Goal: Information Seeking & Learning: Find specific page/section

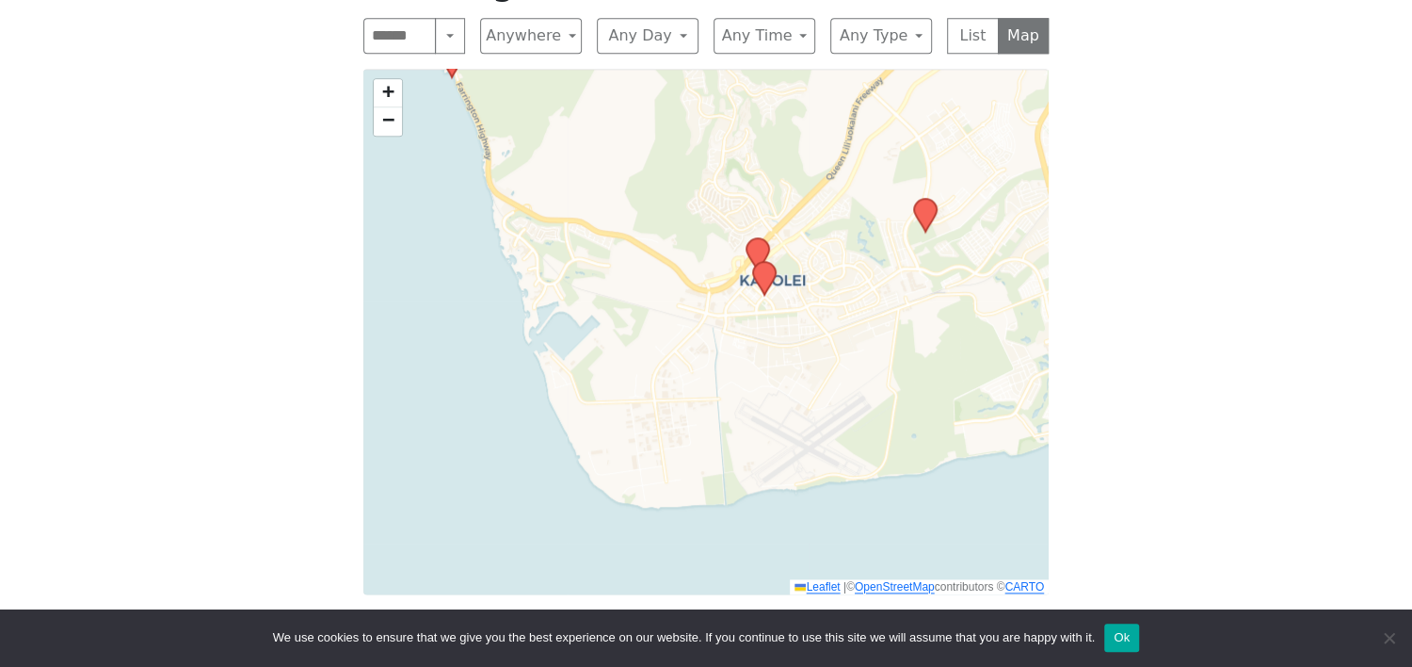
scroll to position [908, 0]
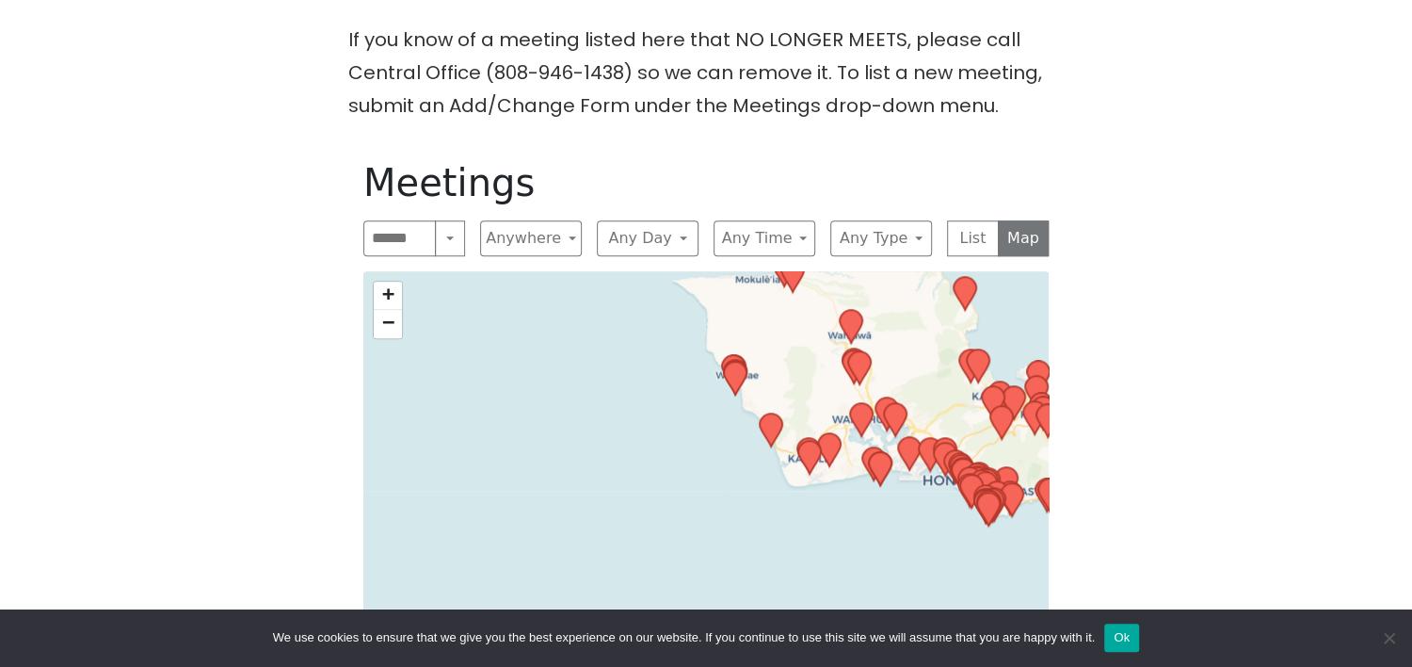
click at [810, 303] on div "+ − Leaflet | © OpenStreetMap contributors © CARTO" at bounding box center [705, 533] width 685 height 525
click at [760, 353] on div "+ − Leaflet | © OpenStreetMap contributors © CARTO" at bounding box center [705, 533] width 685 height 525
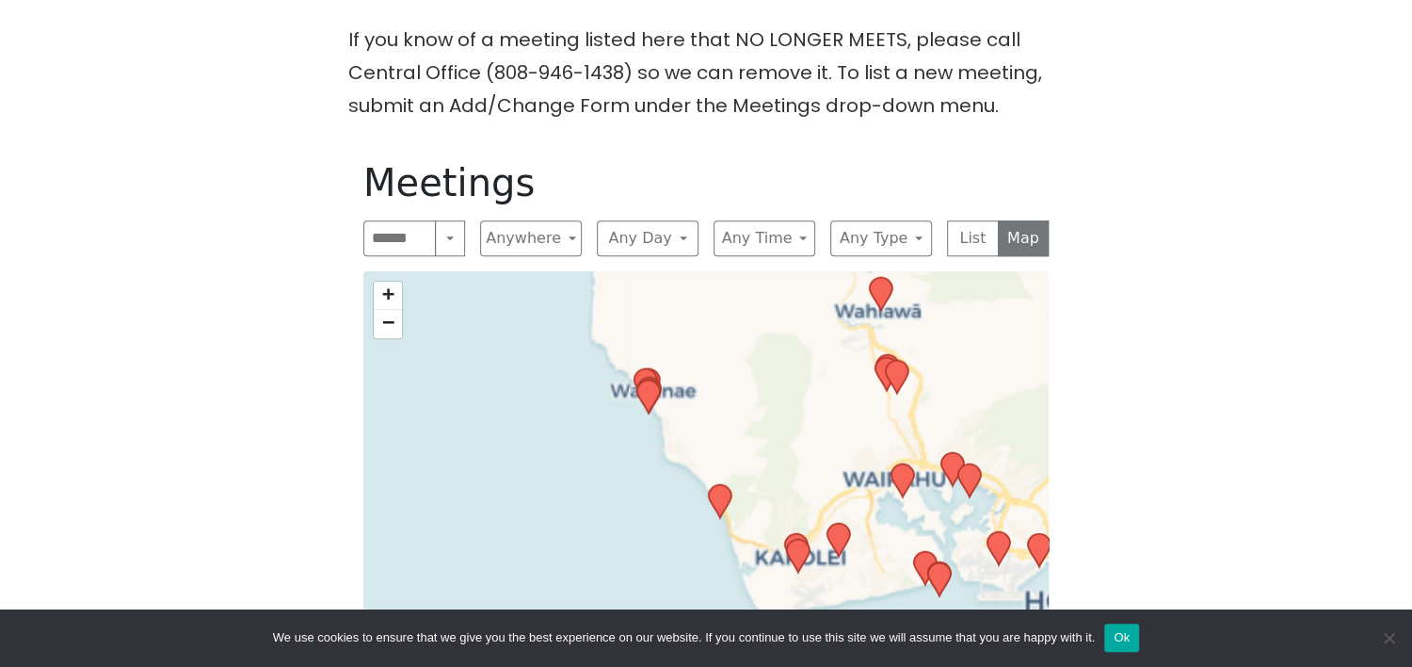
drag, startPoint x: 719, startPoint y: 391, endPoint x: 666, endPoint y: 423, distance: 62.5
click at [679, 412] on div "+ − Leaflet | © OpenStreetMap contributors © CARTO" at bounding box center [705, 533] width 685 height 525
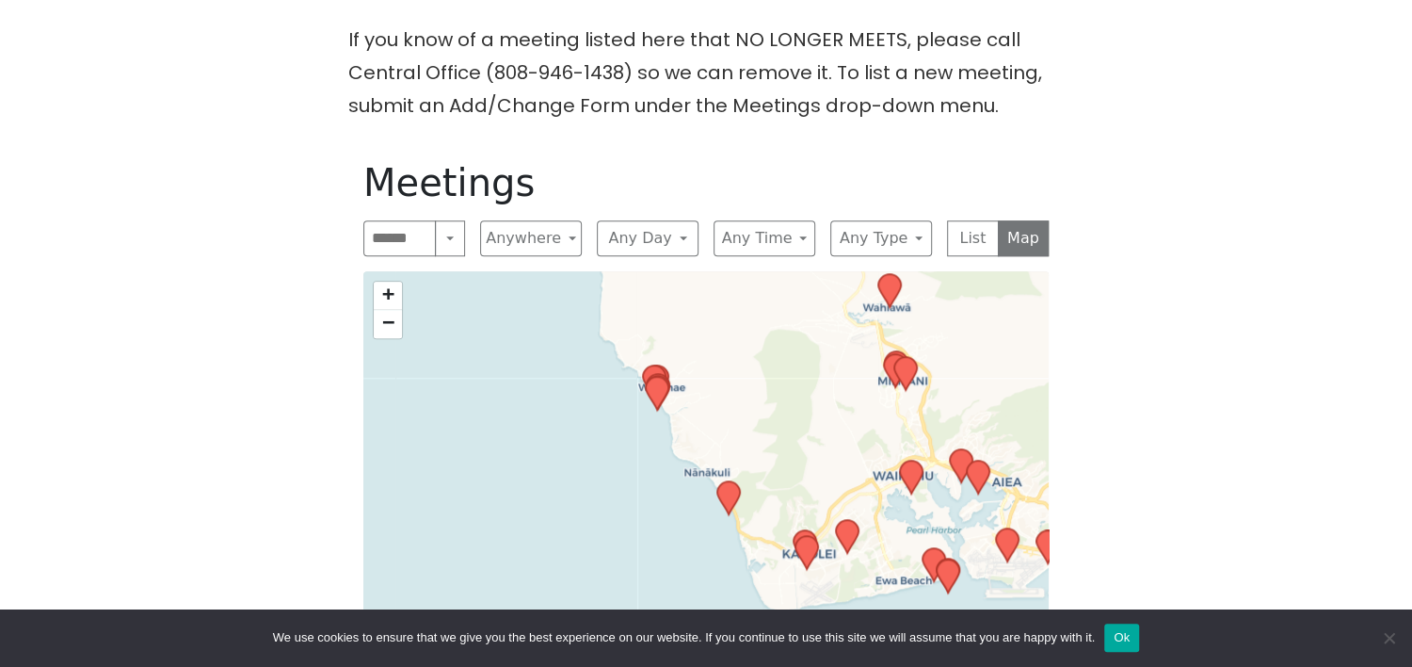
click at [666, 423] on div "+ − Leaflet | © OpenStreetMap contributors © CARTO" at bounding box center [705, 533] width 685 height 525
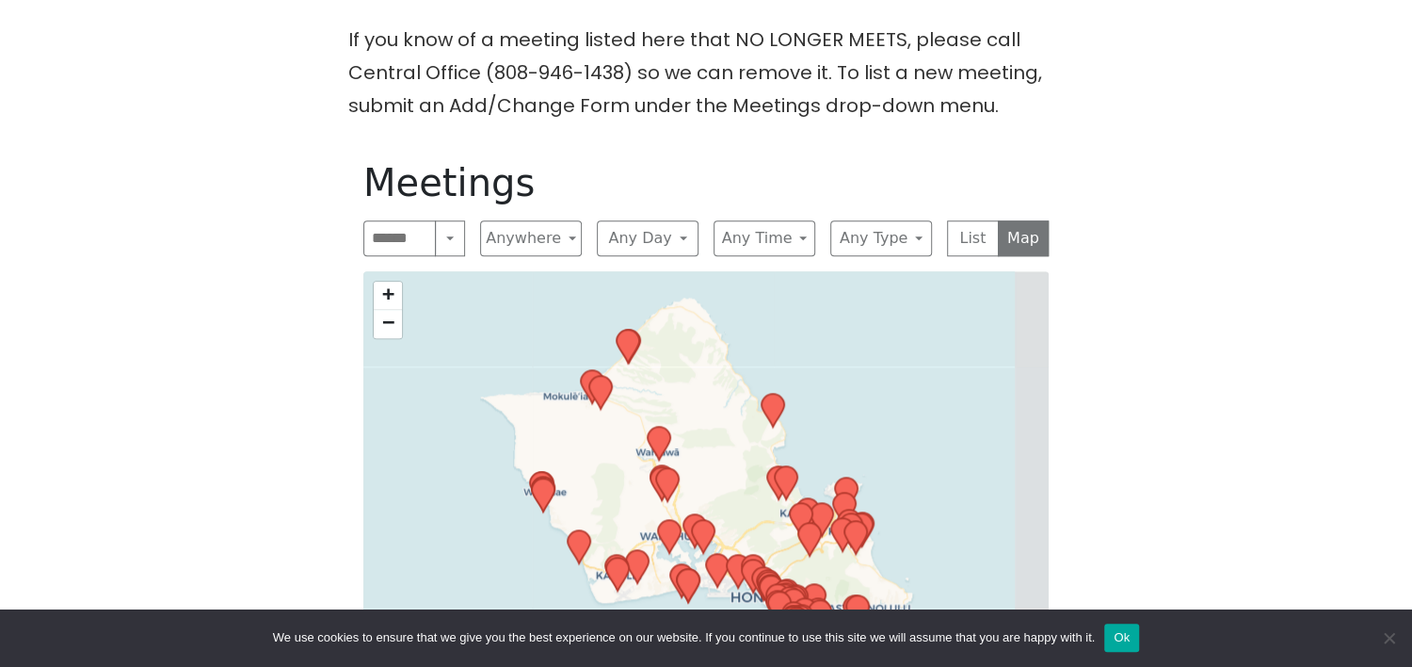
drag, startPoint x: 785, startPoint y: 321, endPoint x: 641, endPoint y: 400, distance: 164.3
click at [641, 400] on div "+ − Leaflet | © OpenStreetMap contributors © CARTO" at bounding box center [705, 533] width 685 height 525
click at [880, 347] on div "+ − Leaflet | © OpenStreetMap contributors © CARTO" at bounding box center [705, 533] width 685 height 525
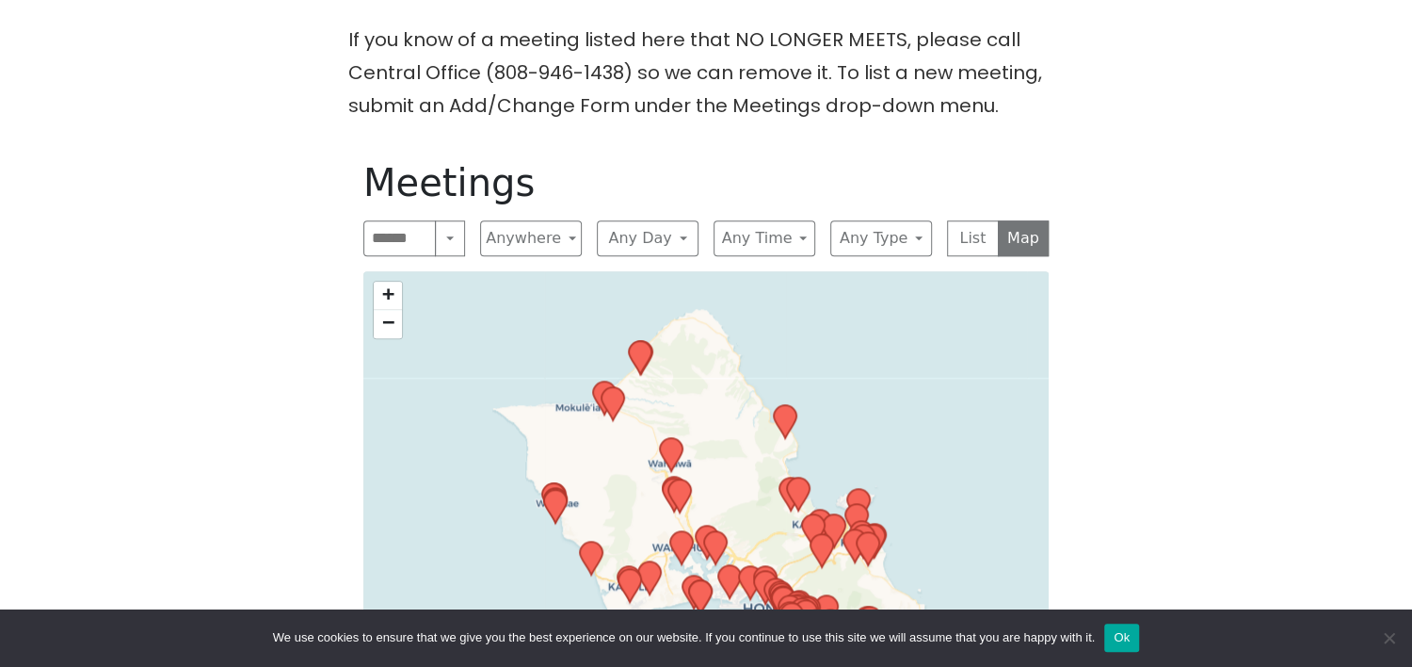
click at [895, 359] on div "+ − Leaflet | © OpenStreetMap contributors © CARTO" at bounding box center [705, 533] width 685 height 525
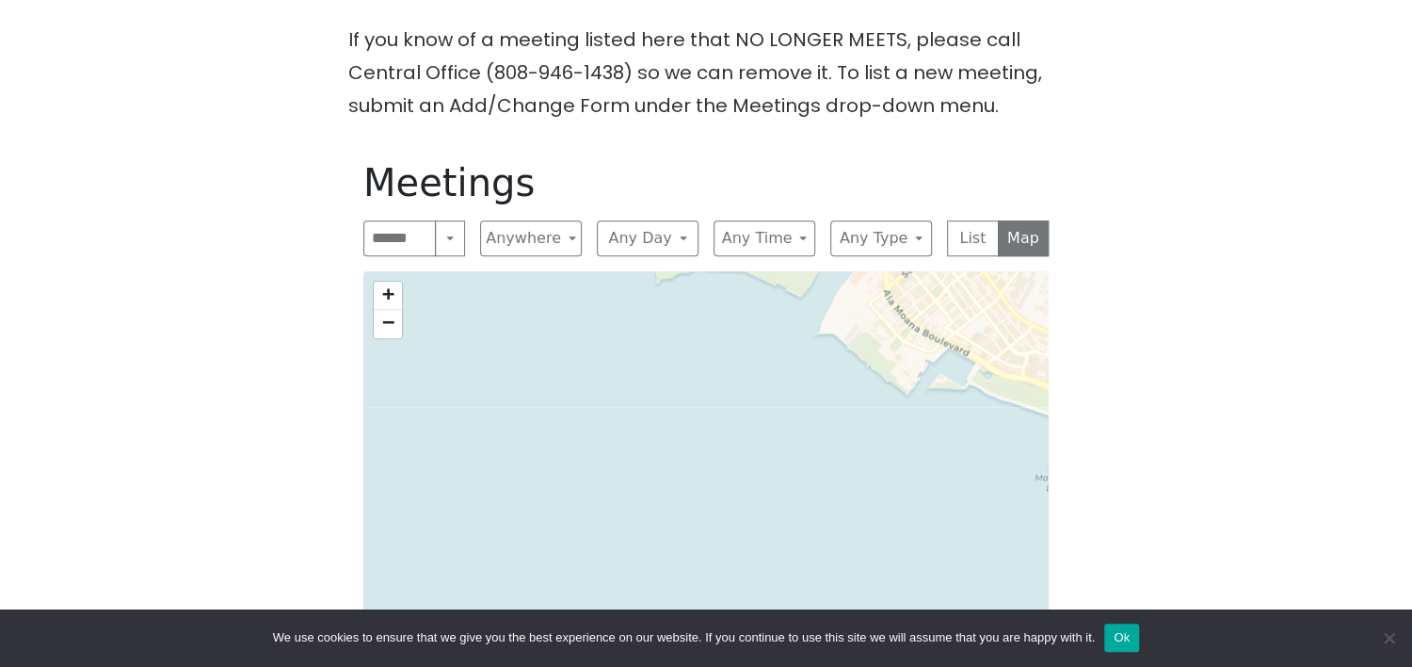
click at [737, 470] on div "+ − Leaflet | © OpenStreetMap contributors © CARTO" at bounding box center [705, 533] width 685 height 525
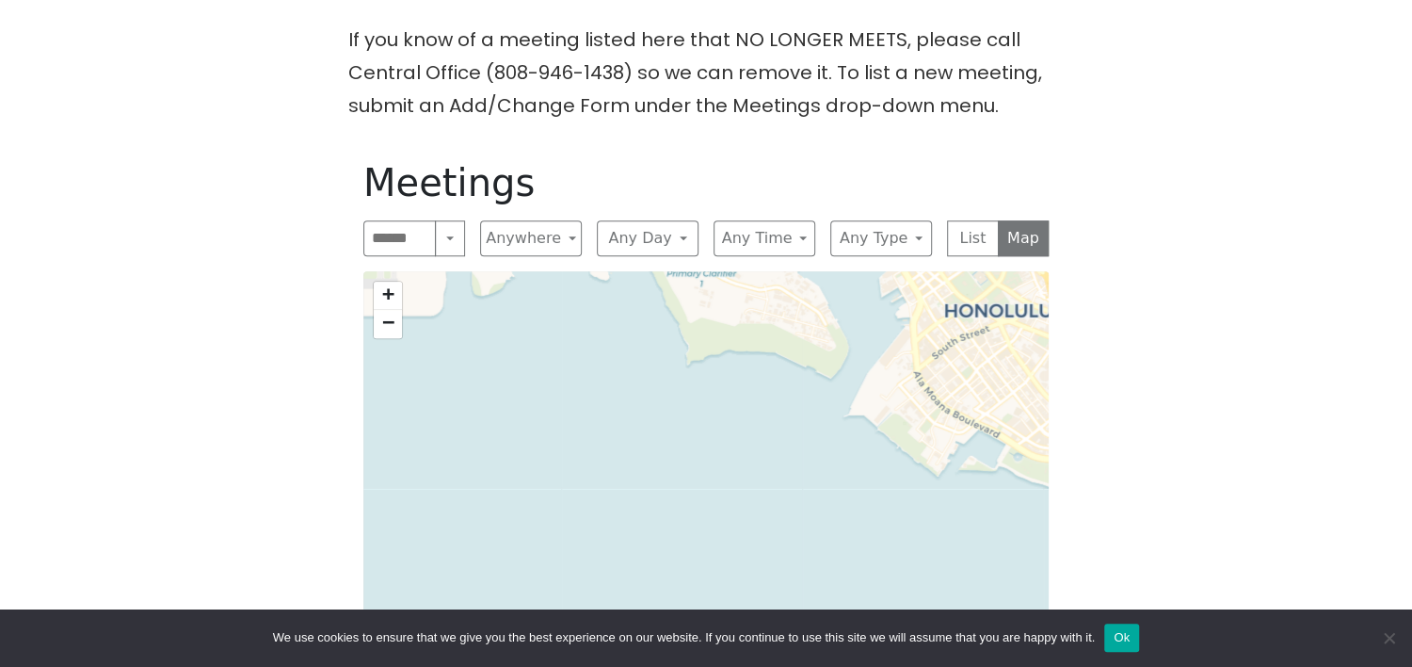
drag, startPoint x: 789, startPoint y: 560, endPoint x: 805, endPoint y: 586, distance: 30.0
click at [799, 576] on div "+ − Leaflet | © OpenStreetMap contributors © CARTO" at bounding box center [705, 533] width 685 height 525
click at [806, 587] on div "+ − Leaflet | © OpenStreetMap contributors © CARTO" at bounding box center [705, 533] width 685 height 525
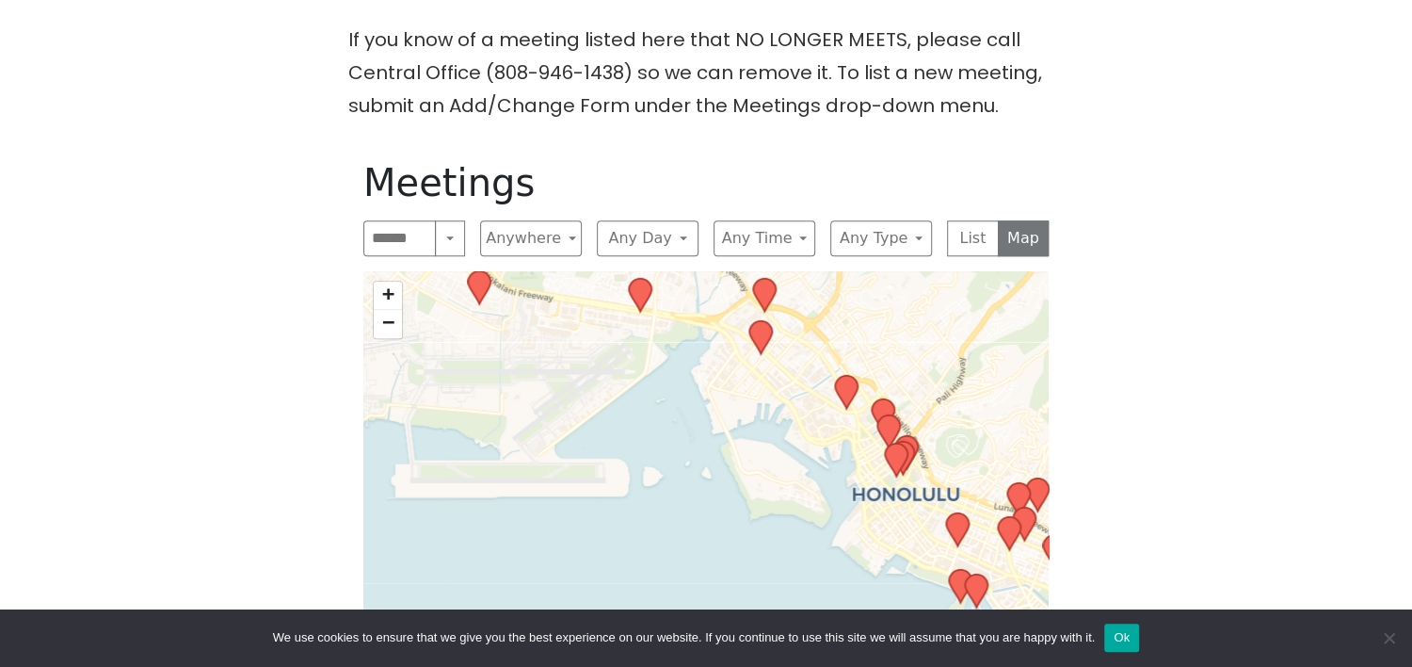
drag, startPoint x: 735, startPoint y: 436, endPoint x: 756, endPoint y: 481, distance: 49.7
click at [755, 478] on div "+ − Leaflet | © OpenStreetMap contributors © CARTO" at bounding box center [705, 533] width 685 height 525
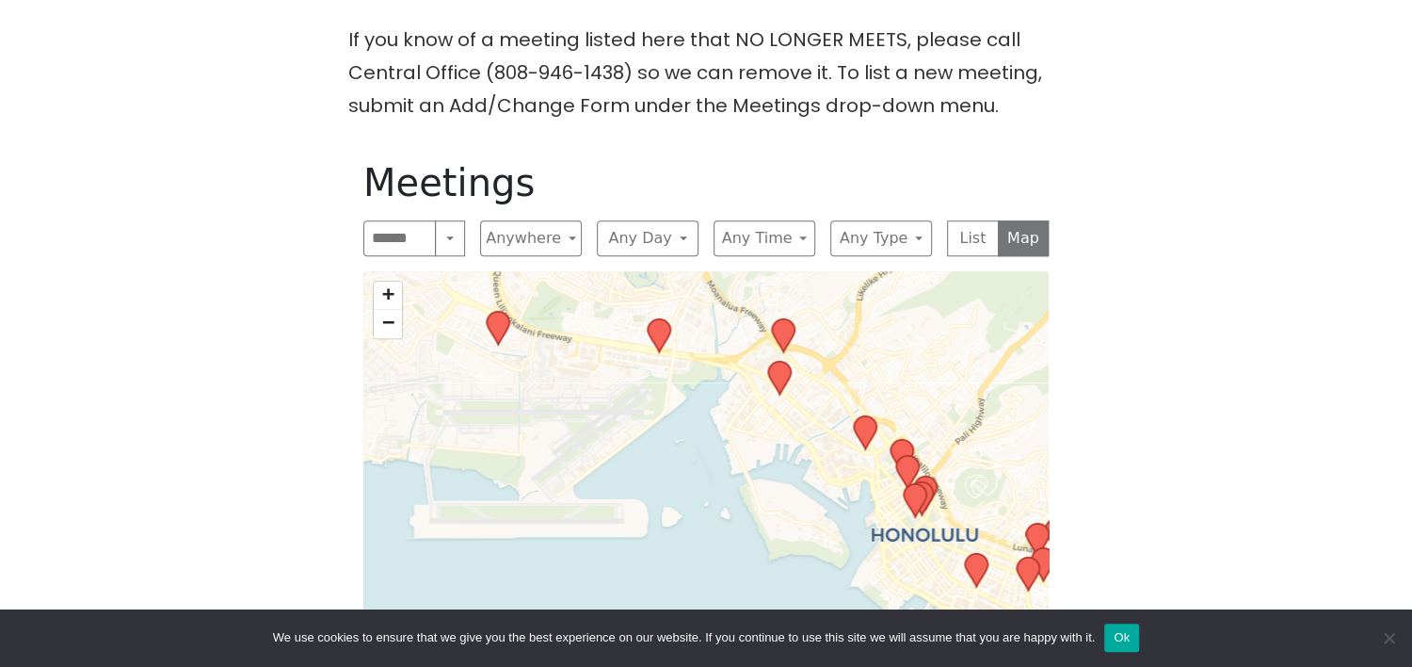
click at [761, 490] on div "+ − Leaflet | © OpenStreetMap contributors © CARTO" at bounding box center [705, 533] width 685 height 525
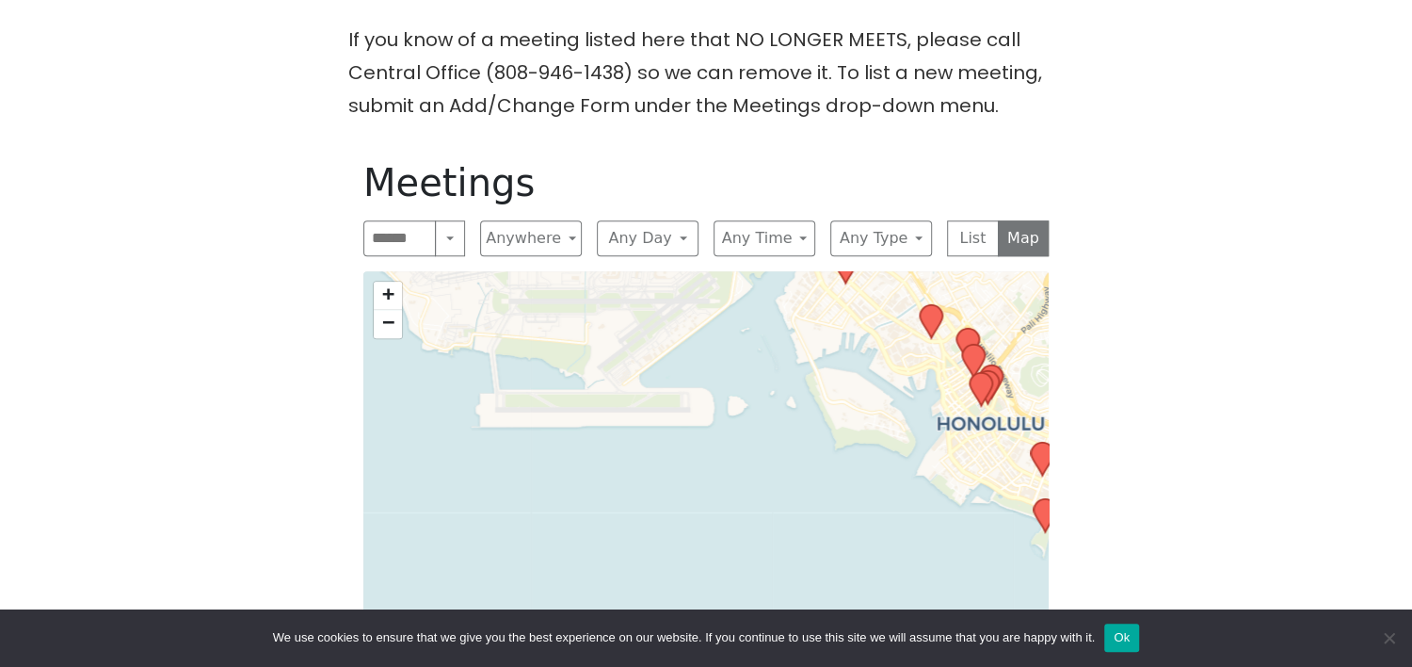
click at [761, 368] on div "+ − Leaflet | © OpenStreetMap contributors © CARTO" at bounding box center [705, 533] width 685 height 525
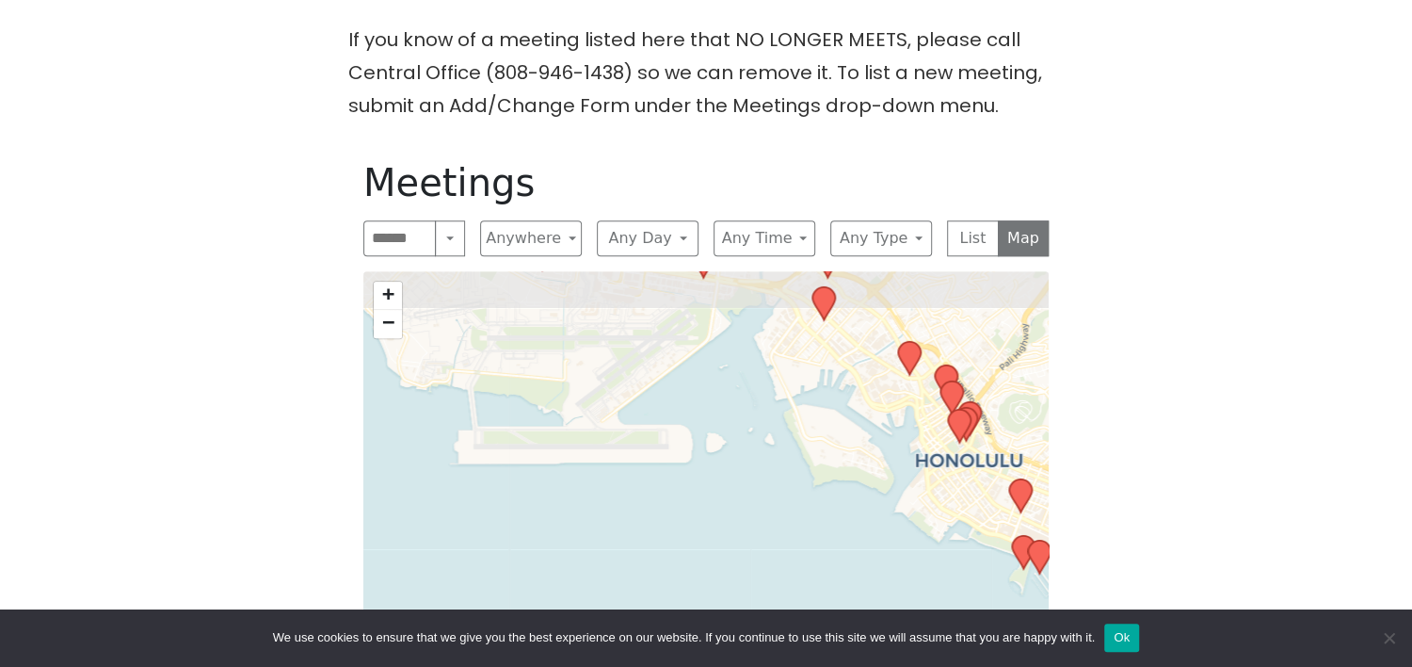
drag, startPoint x: 755, startPoint y: 382, endPoint x: 740, endPoint y: 405, distance: 27.2
click at [740, 405] on div "+ − Leaflet | © OpenStreetMap contributors © CARTO" at bounding box center [705, 533] width 685 height 525
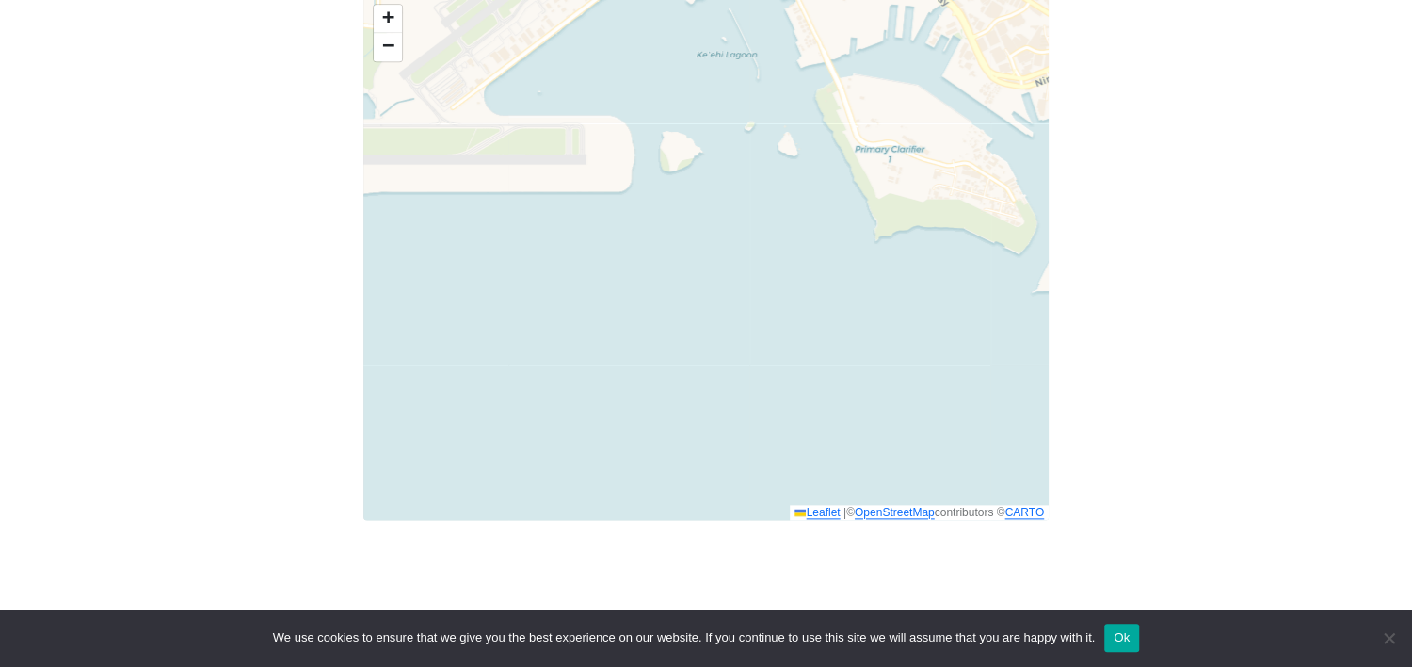
scroll to position [1211, 0]
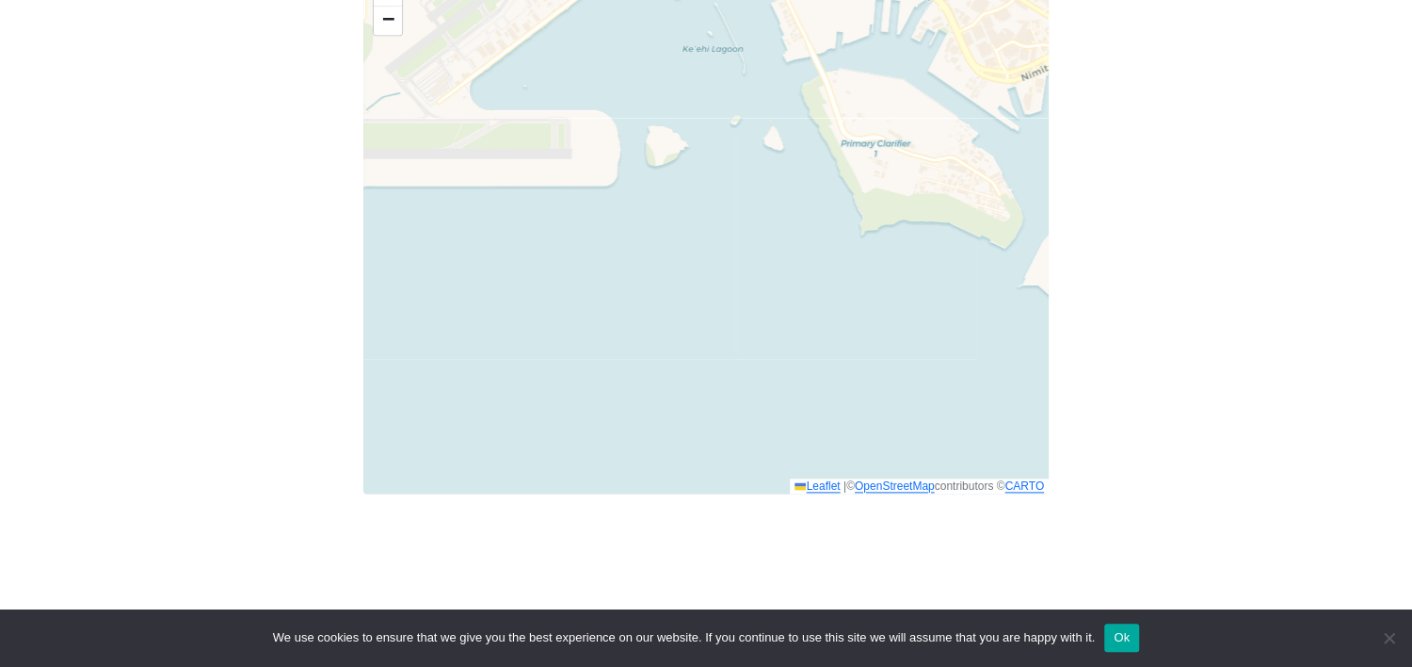
drag, startPoint x: 883, startPoint y: 204, endPoint x: 778, endPoint y: 341, distance: 172.5
click at [786, 330] on div "+ − Leaflet | © OpenStreetMap contributors © CARTO" at bounding box center [705, 230] width 685 height 525
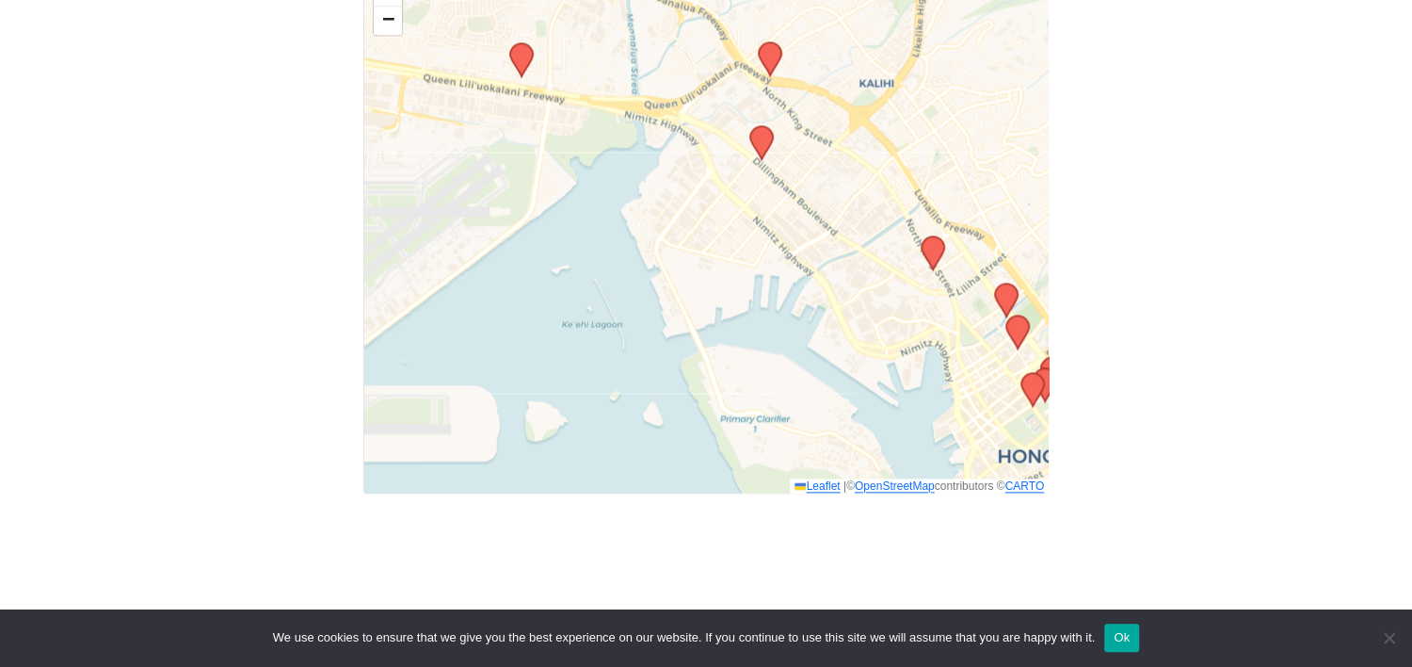
drag, startPoint x: 862, startPoint y: 114, endPoint x: 841, endPoint y: 306, distance: 193.2
click at [841, 306] on div "+ − Leaflet | © OpenStreetMap contributors © CARTO" at bounding box center [705, 230] width 685 height 525
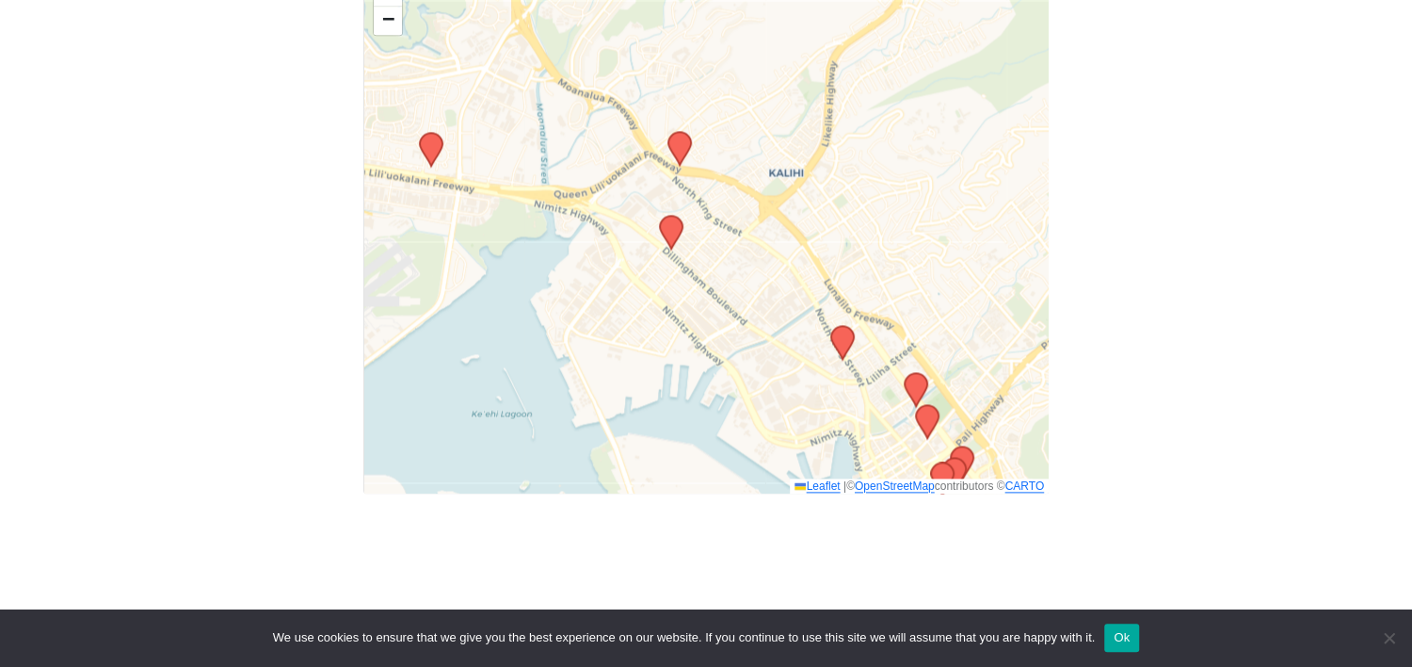
click at [678, 132] on icon at bounding box center [680, 148] width 23 height 33
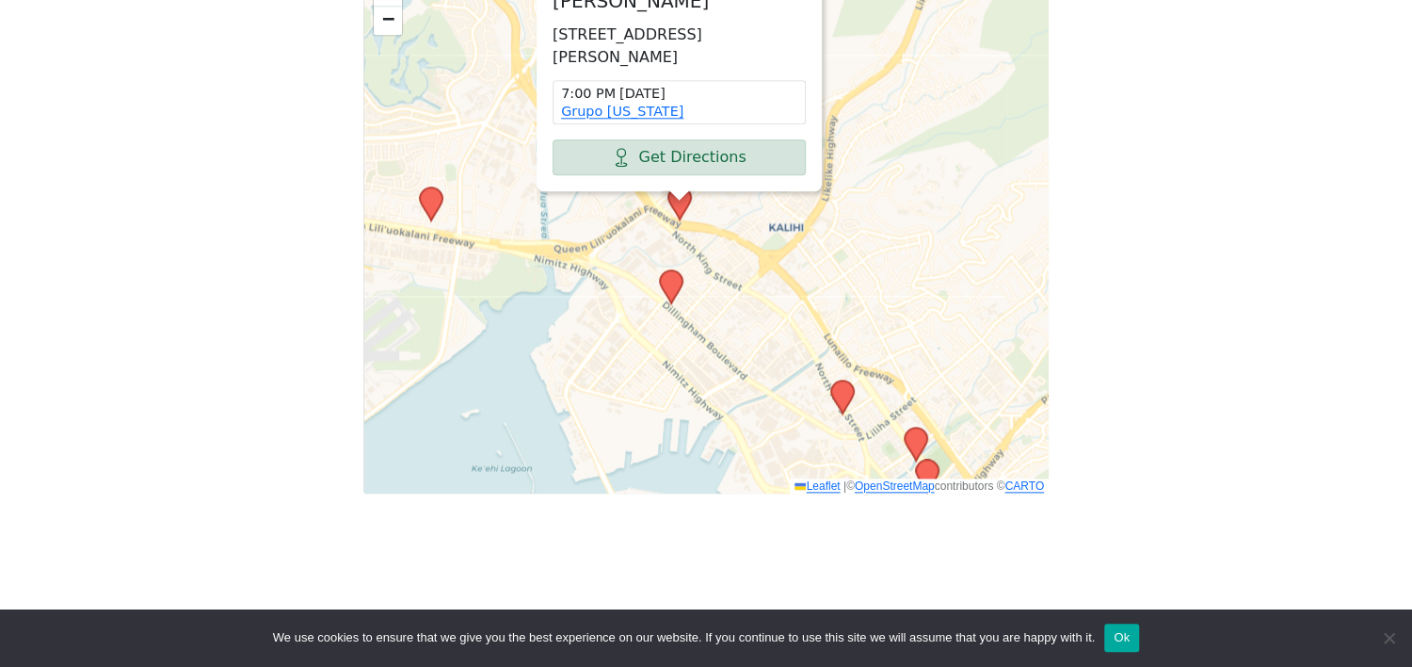
click at [665, 270] on icon at bounding box center [671, 286] width 23 height 33
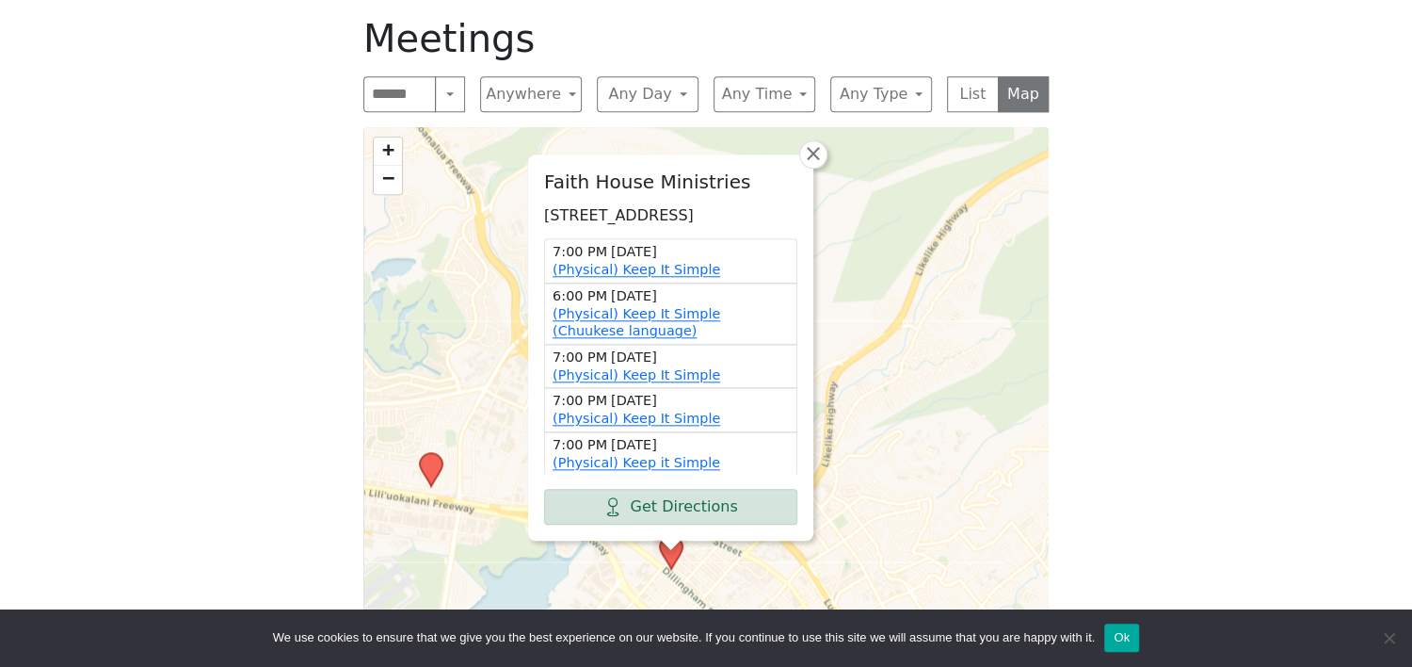
scroll to position [1009, 0]
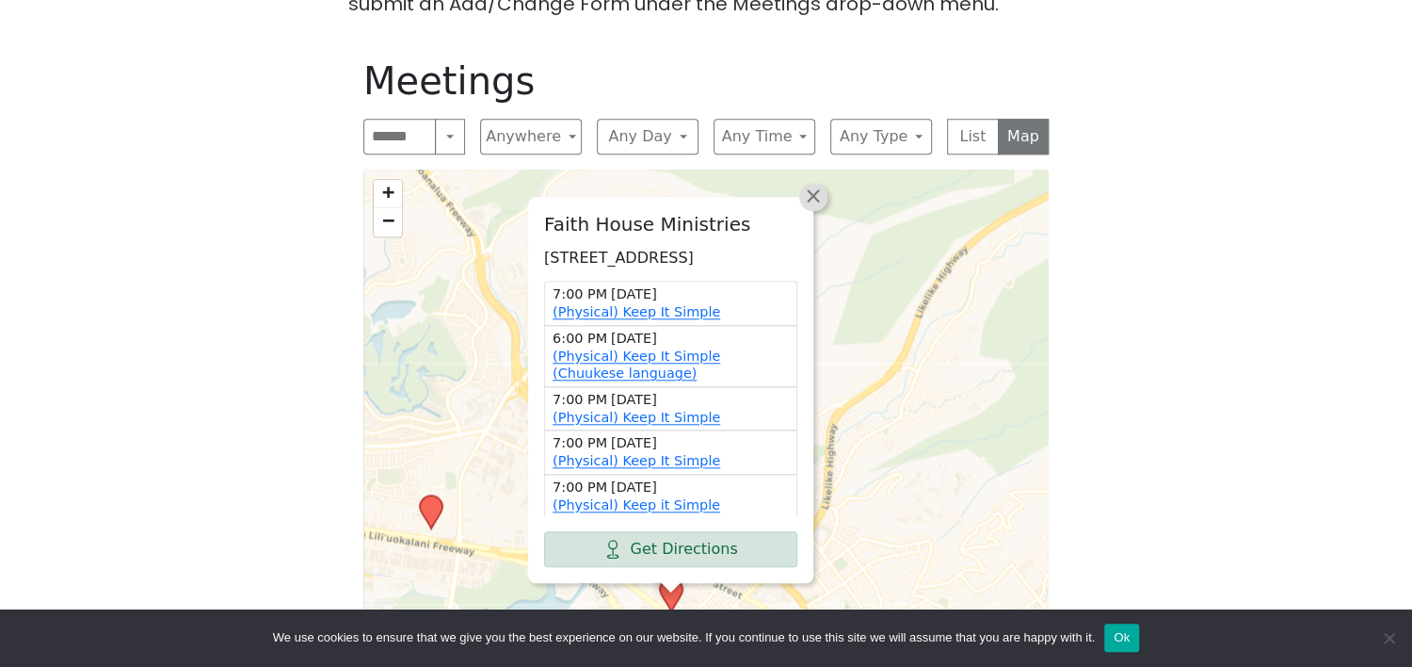
click at [813, 185] on span "×" at bounding box center [813, 196] width 19 height 23
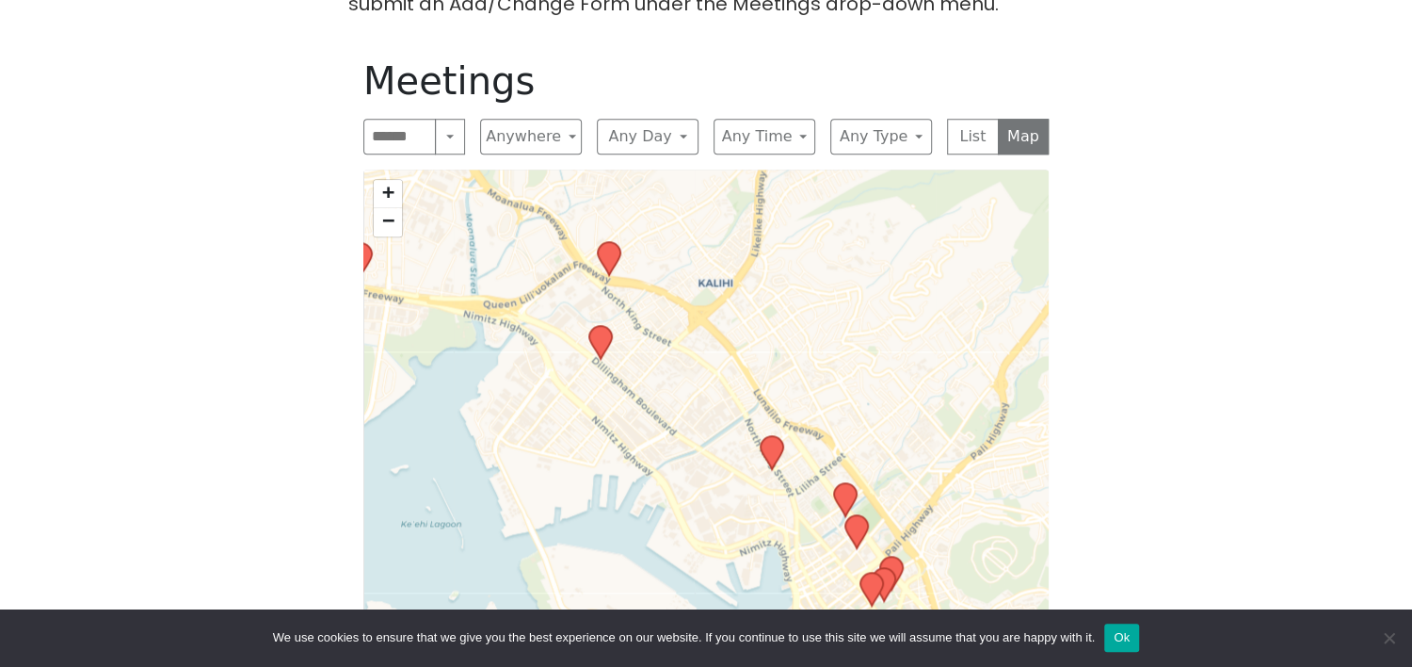
click at [774, 436] on icon at bounding box center [772, 452] width 23 height 33
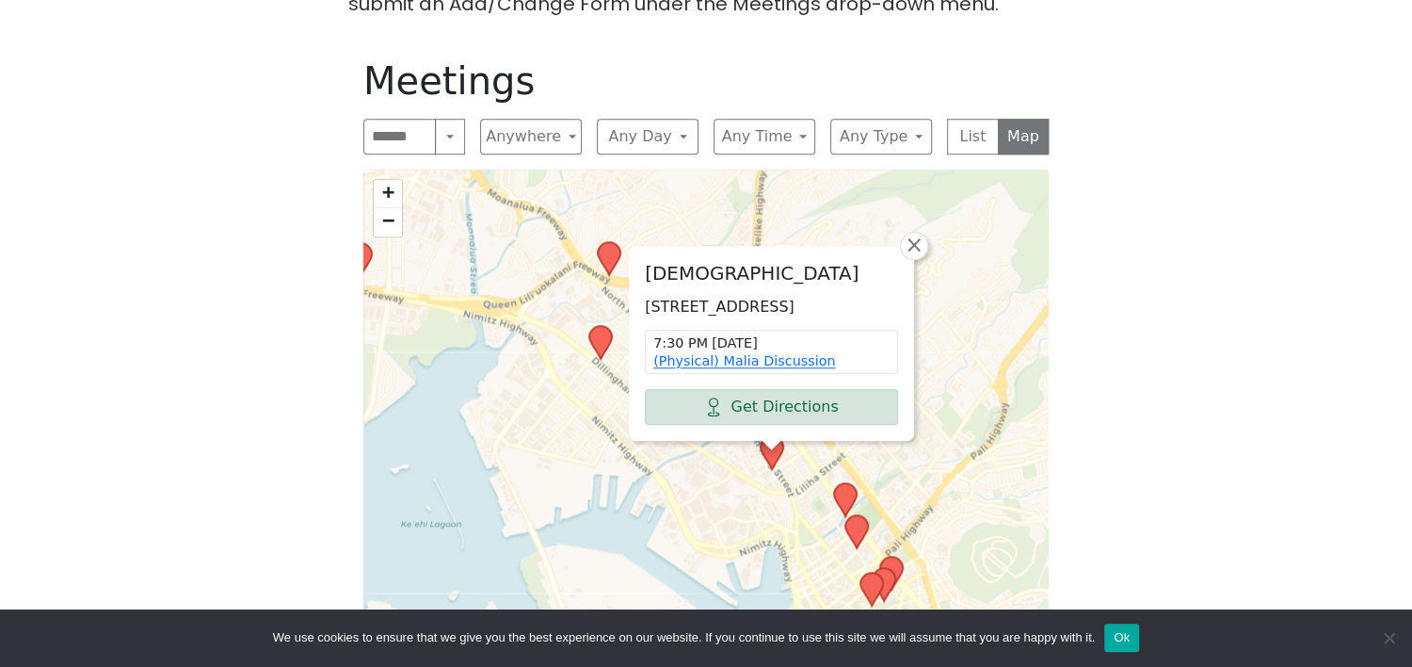
click at [605, 326] on icon at bounding box center [600, 342] width 23 height 33
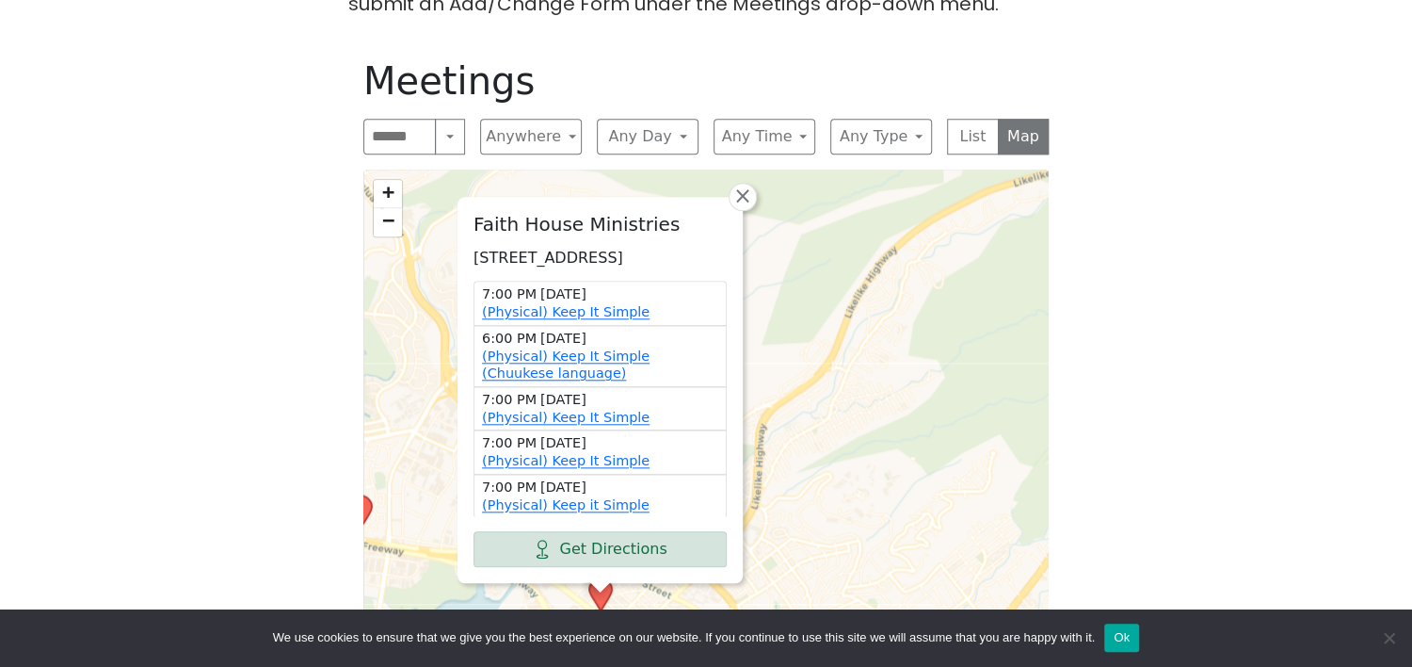
click at [746, 169] on div "Faith House Ministries 702 Puuhale Rd, Honolulu, HI 96819, USA 7:00 PM Tuesday …" at bounding box center [705, 431] width 685 height 525
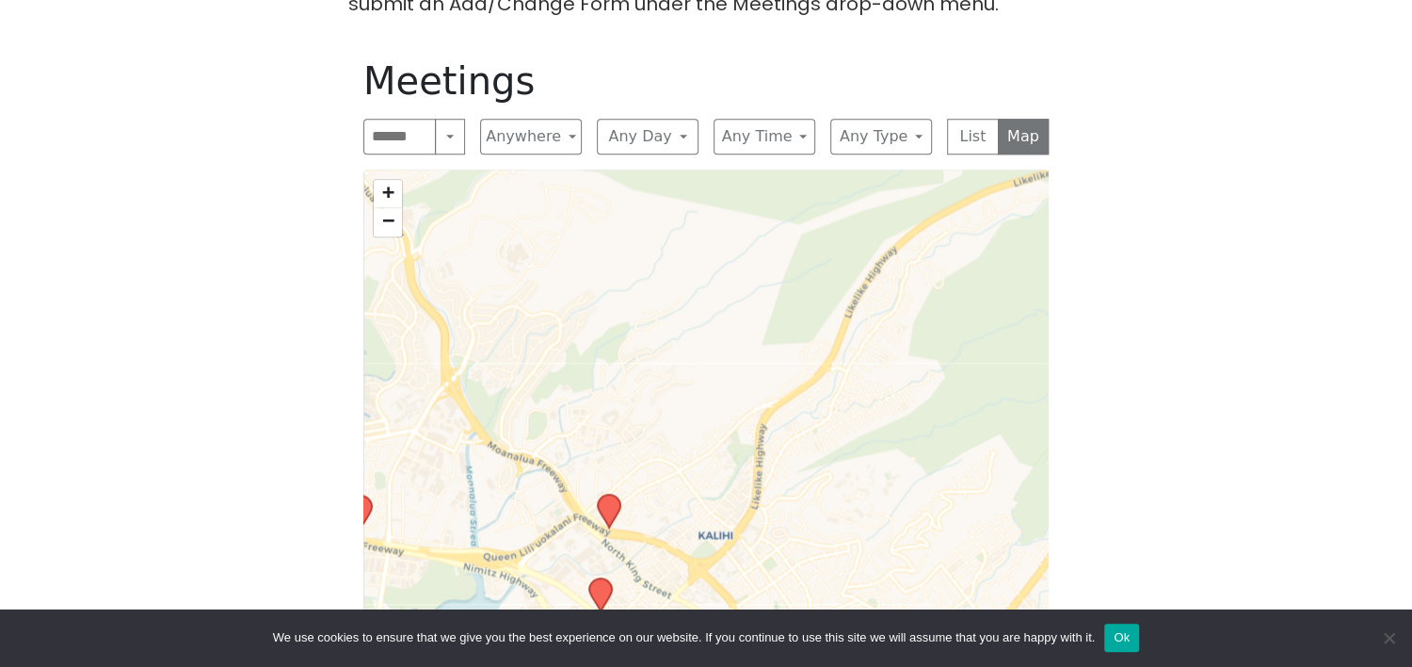
click at [600, 578] on icon at bounding box center [600, 594] width 23 height 33
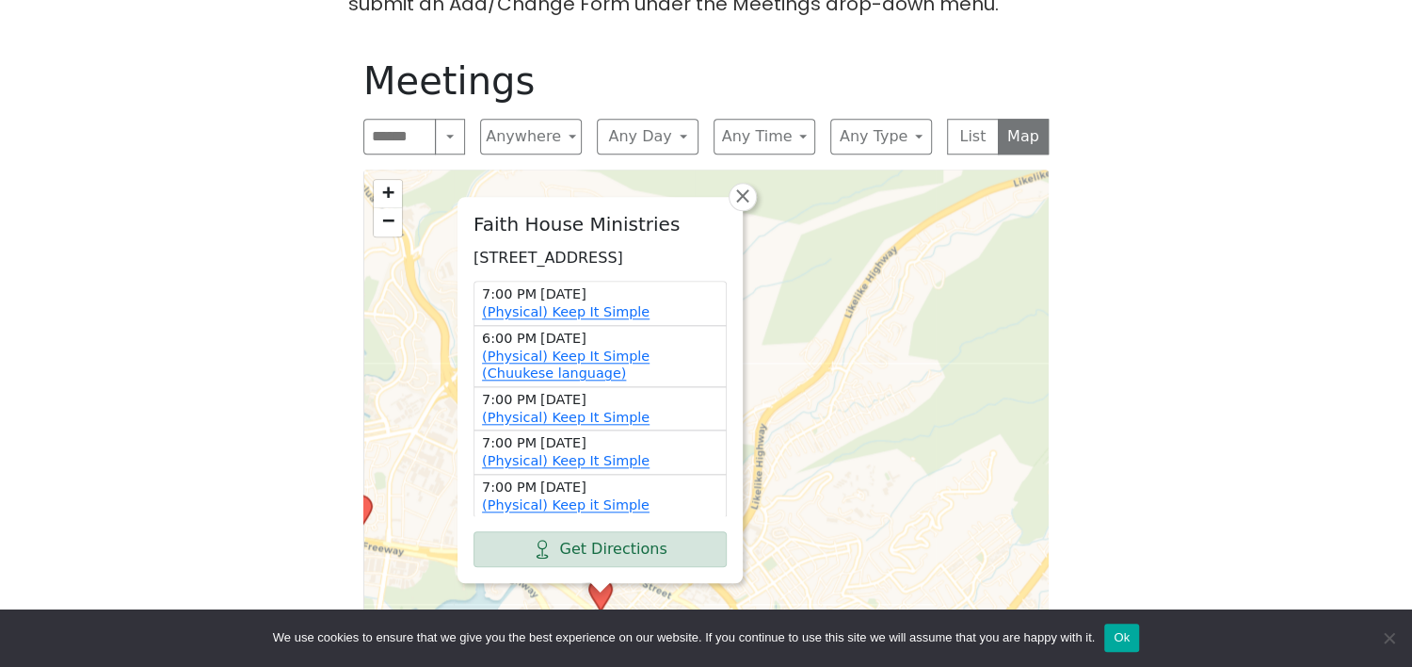
scroll to position [3, 0]
click at [750, 185] on span "×" at bounding box center [742, 196] width 19 height 23
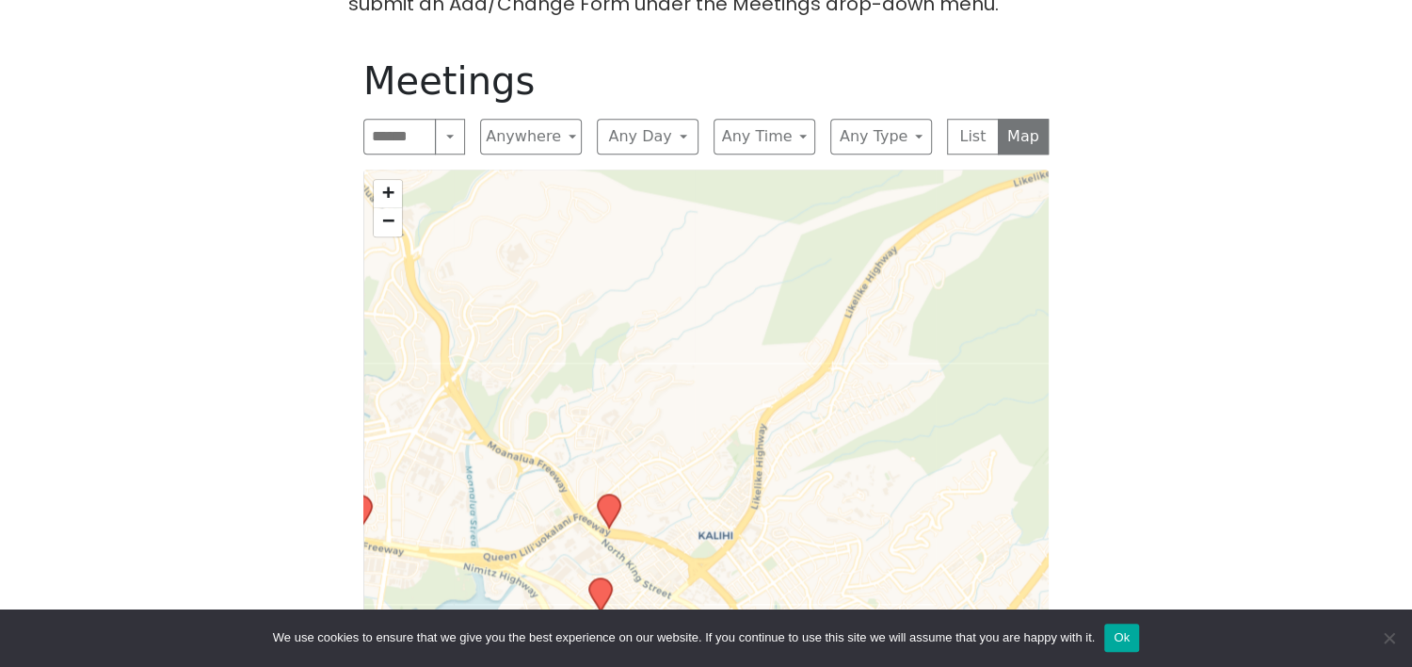
click at [605, 494] on icon at bounding box center [609, 510] width 23 height 33
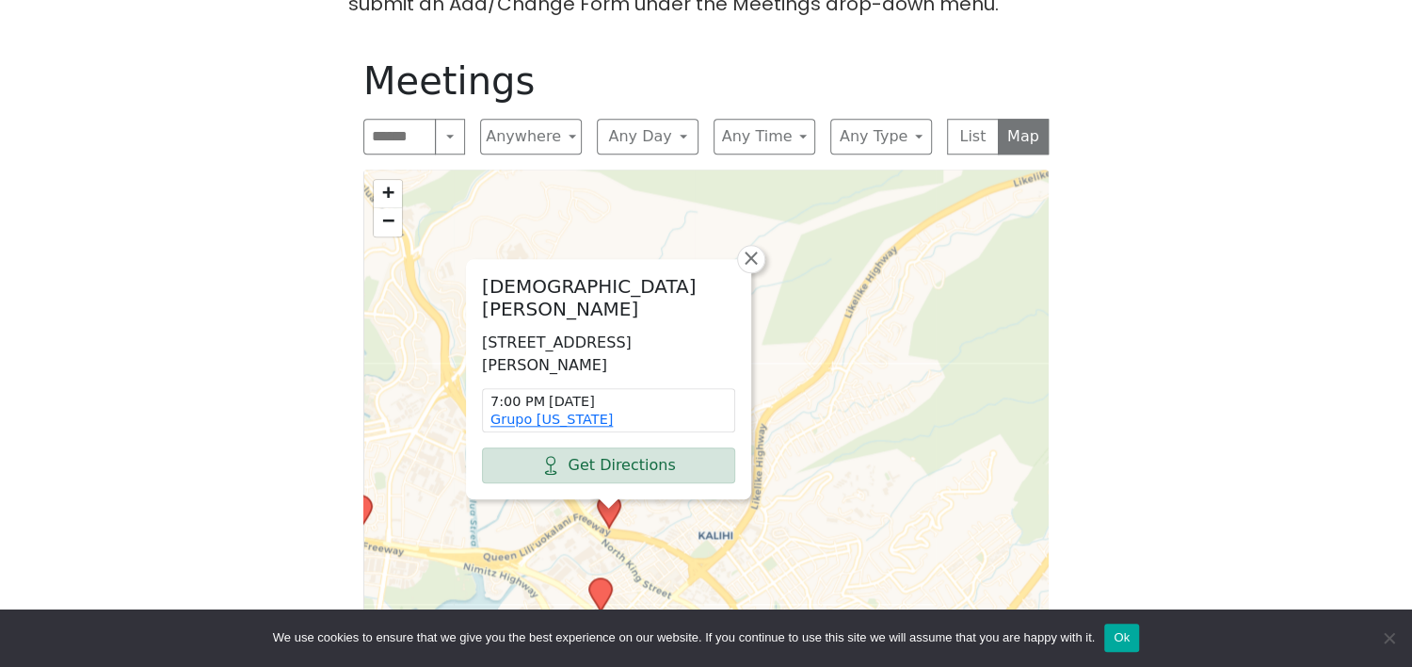
click at [919, 245] on div "St. John the Baptist Church 2324 Omilo Ln, Honolulu, HI 96819, USA 7:00 PM Tues…" at bounding box center [705, 431] width 685 height 525
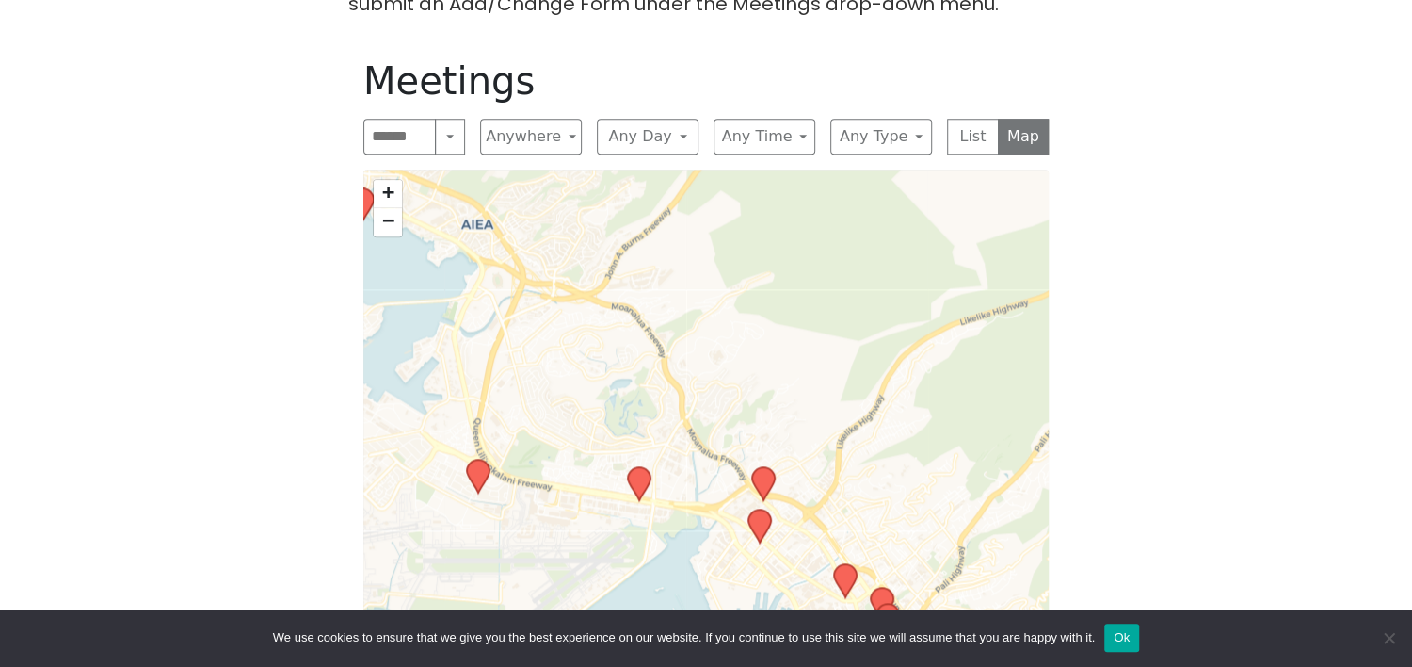
click at [759, 509] on icon at bounding box center [760, 525] width 23 height 33
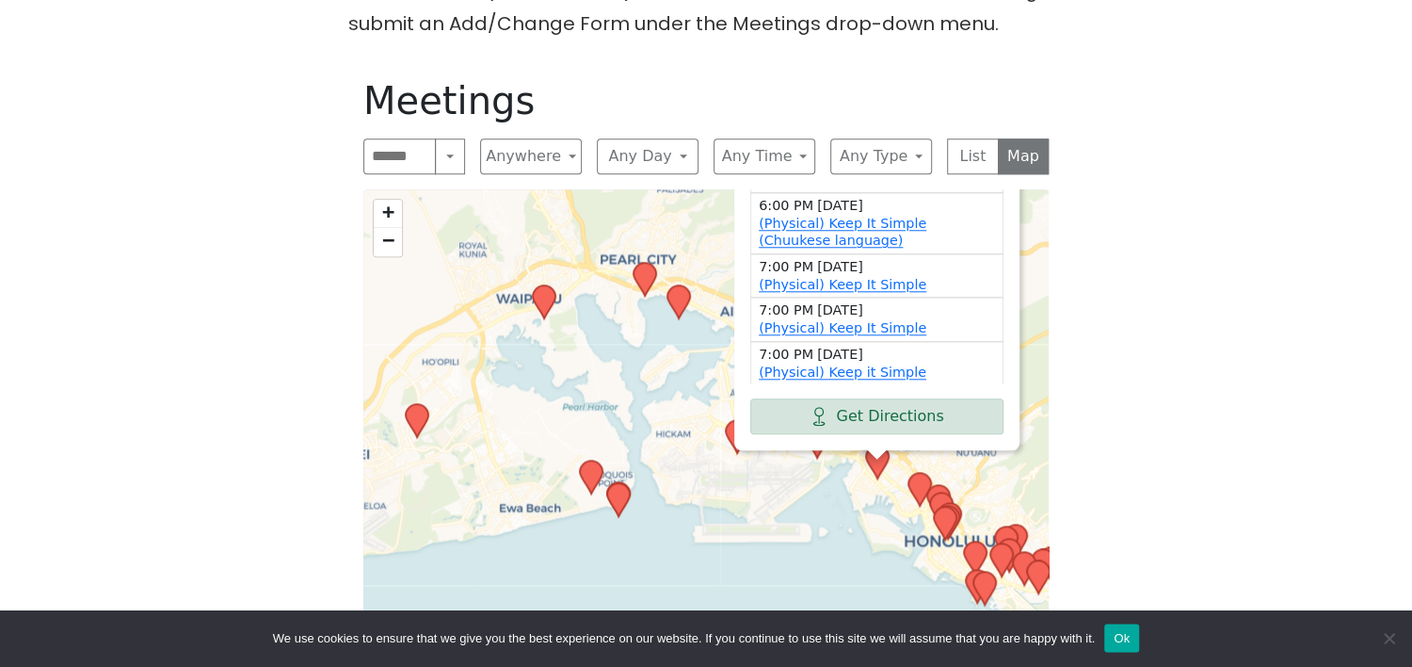
scroll to position [1009, 0]
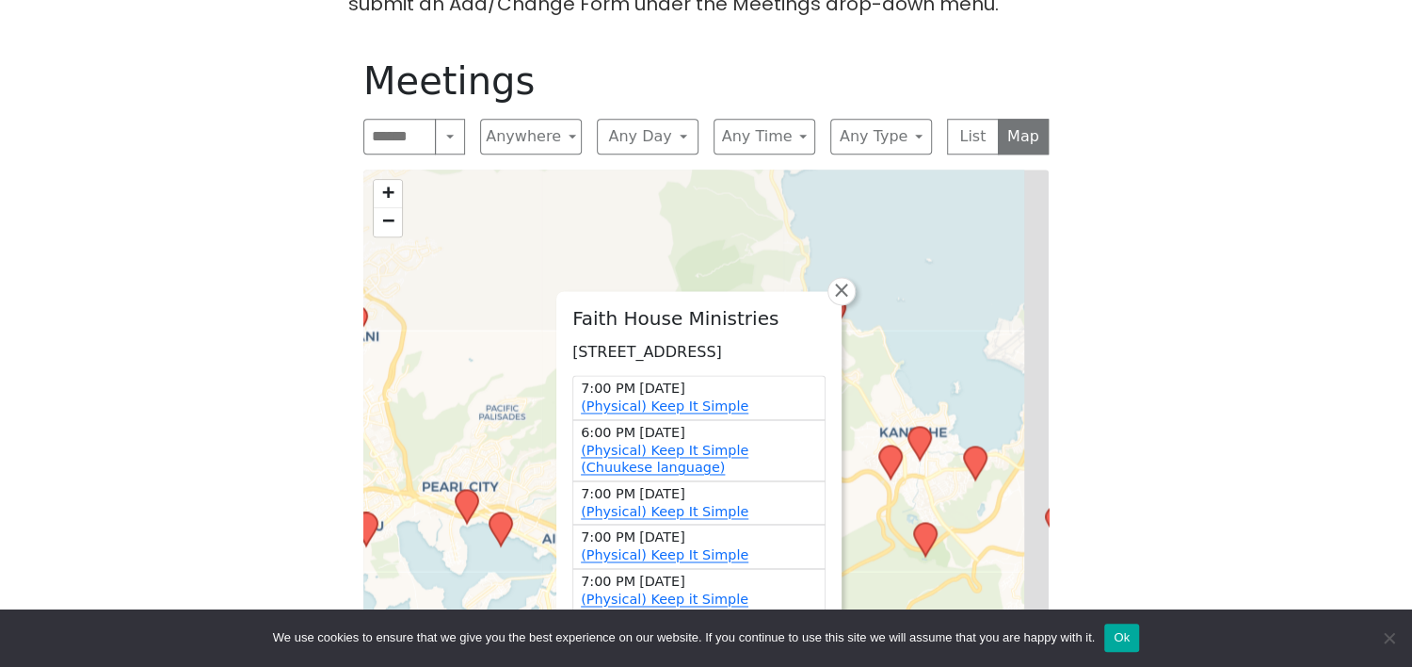
drag, startPoint x: 653, startPoint y: 310, endPoint x: 475, endPoint y: 557, distance: 304.9
click at [475, 557] on div "Faith House Ministries 702 Puuhale Rd, Honolulu, HI 96819, USA 7:00 PM Tuesday …" at bounding box center [705, 431] width 685 height 525
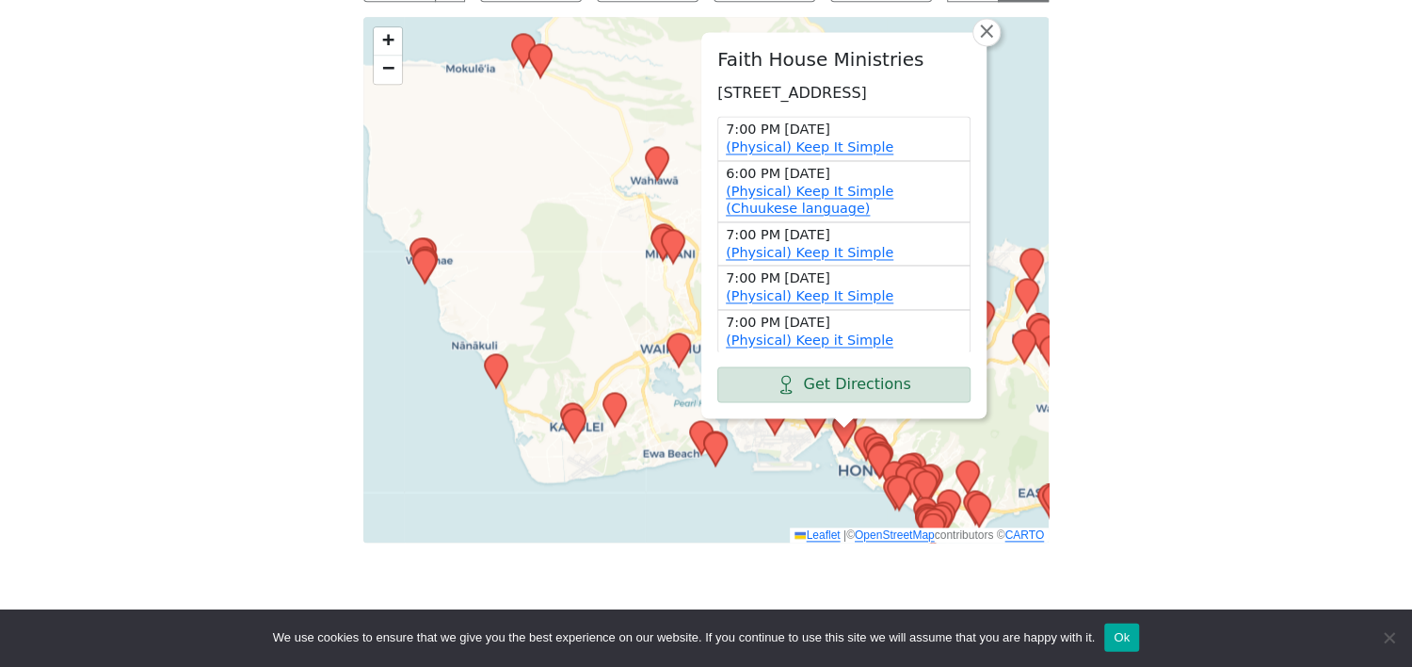
scroll to position [1110, 0]
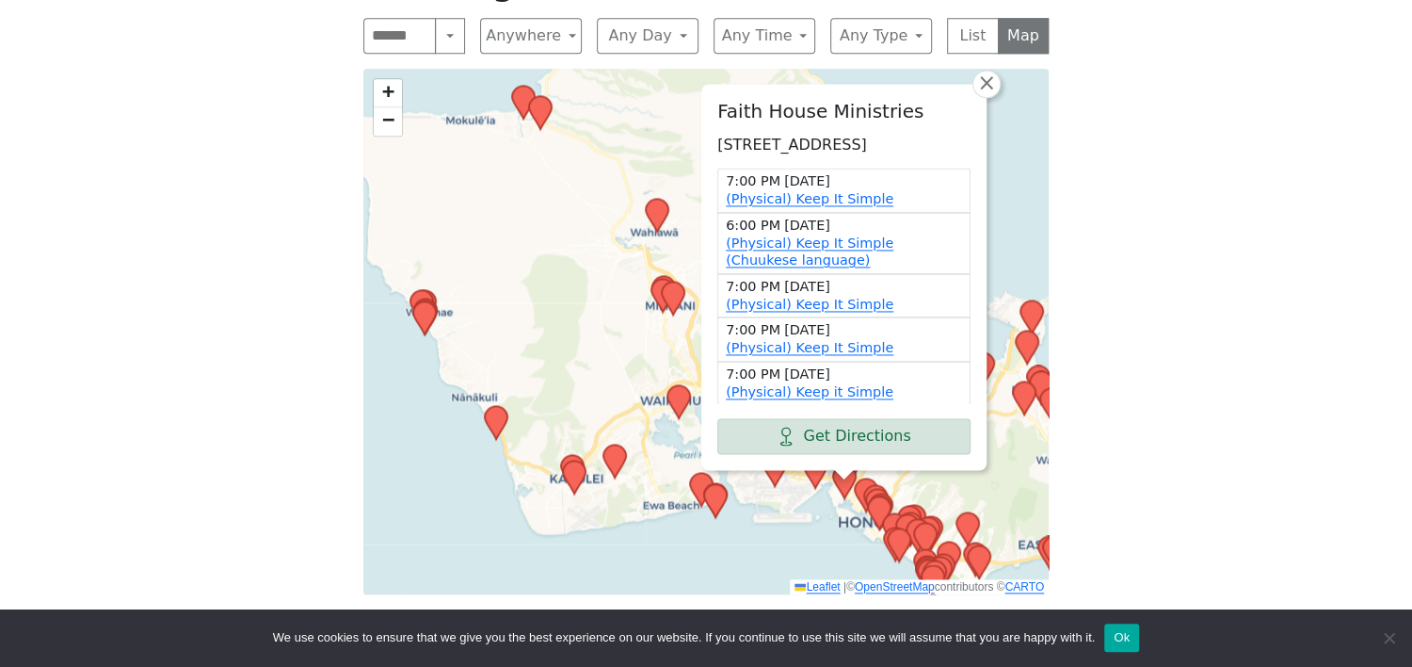
click at [1233, 253] on div "The Pioneer Group (Tues, 6:30, inside the Women’s Bld. at Central Union Church)…" at bounding box center [706, 28] width 1271 height 1208
click at [1196, 195] on div "The Pioneer Group (Tues, 6:30, inside the Women’s Bld. at Central Union Church)…" at bounding box center [706, 28] width 1271 height 1208
drag, startPoint x: 1196, startPoint y: 195, endPoint x: 1186, endPoint y: 234, distance: 40.7
click at [1186, 234] on div "The Pioneer Group (Tues, 6:30, inside the Women’s Bld. at Central Union Church)…" at bounding box center [706, 28] width 1271 height 1208
click at [584, 178] on div "Faith House Ministries 702 Puuhale Rd, Honolulu, HI 96819, USA 7:00 PM Tuesday …" at bounding box center [705, 331] width 685 height 525
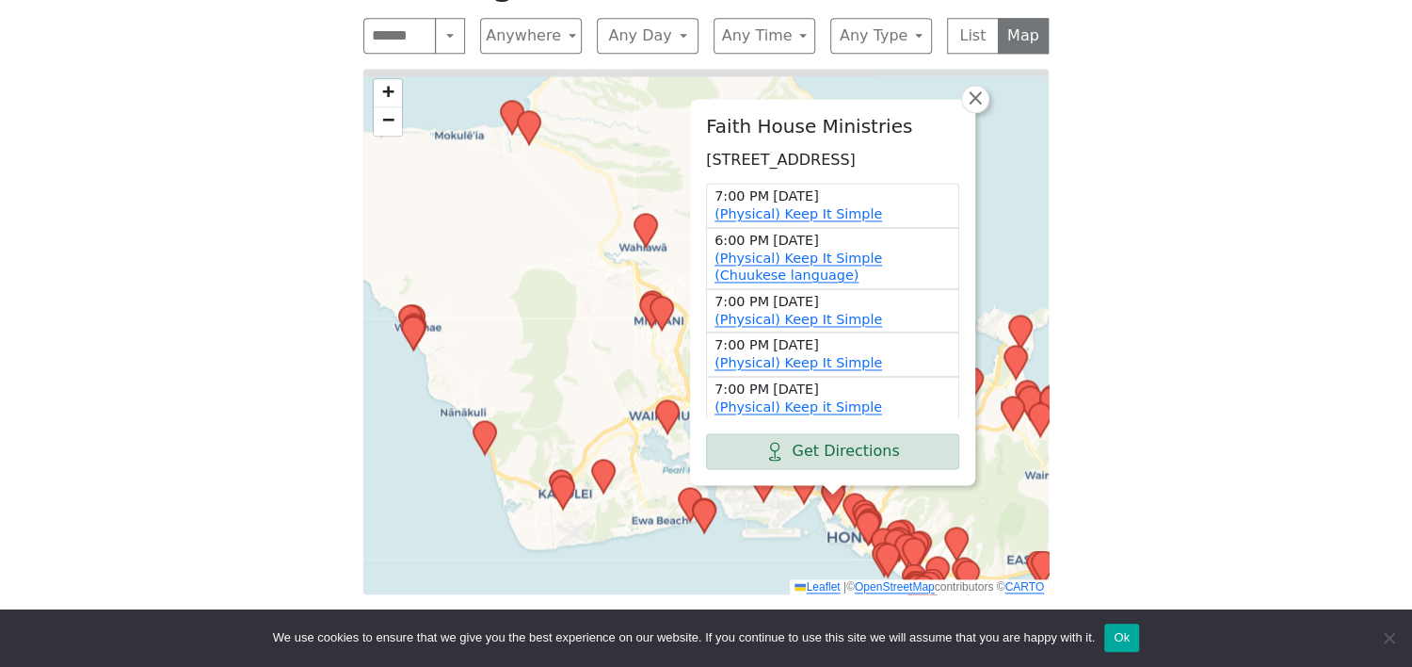
drag, startPoint x: 584, startPoint y: 178, endPoint x: 573, endPoint y: 190, distance: 16.0
click at [573, 190] on div "Faith House Ministries 702 Puuhale Rd, Honolulu, HI 96819, USA 7:00 PM Tuesday …" at bounding box center [705, 331] width 685 height 525
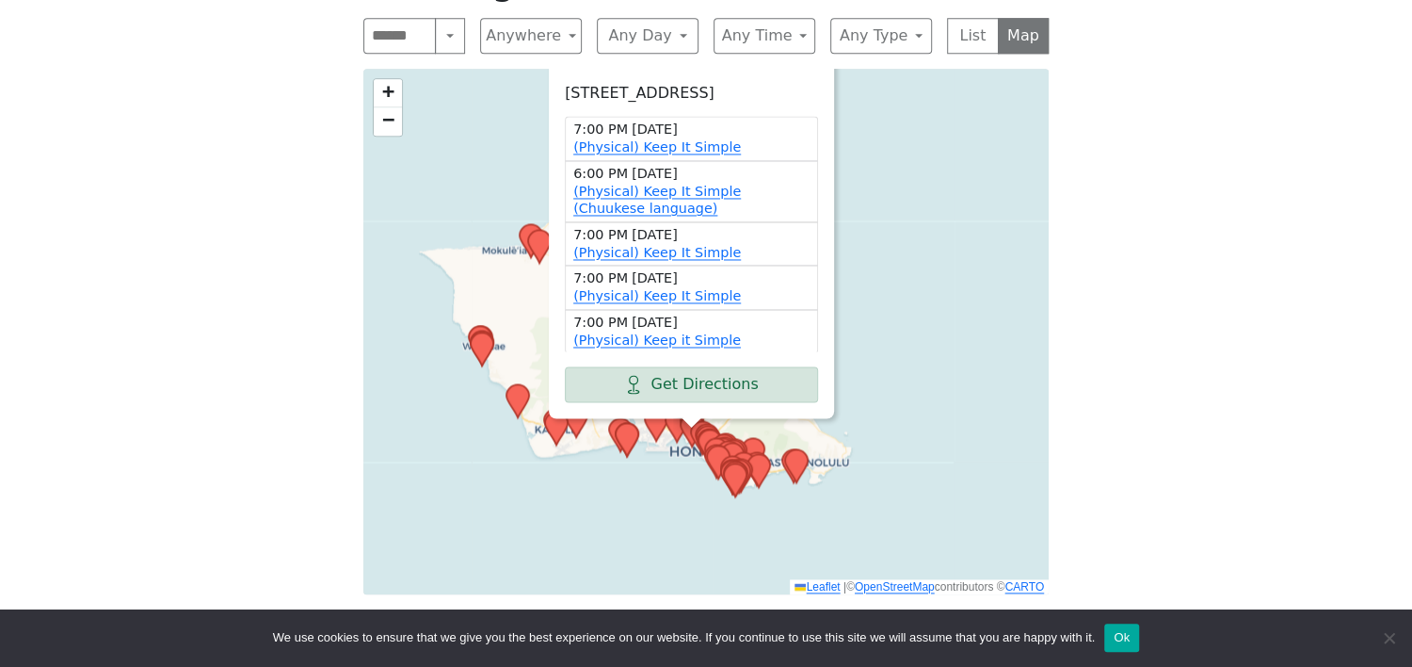
drag, startPoint x: 472, startPoint y: 51, endPoint x: 459, endPoint y: 125, distance: 75.4
click at [459, 125] on div "Faith House Ministries 702 Puuhale Rd, Honolulu, HI 96819, USA 7:00 PM Tuesday …" at bounding box center [705, 331] width 685 height 525
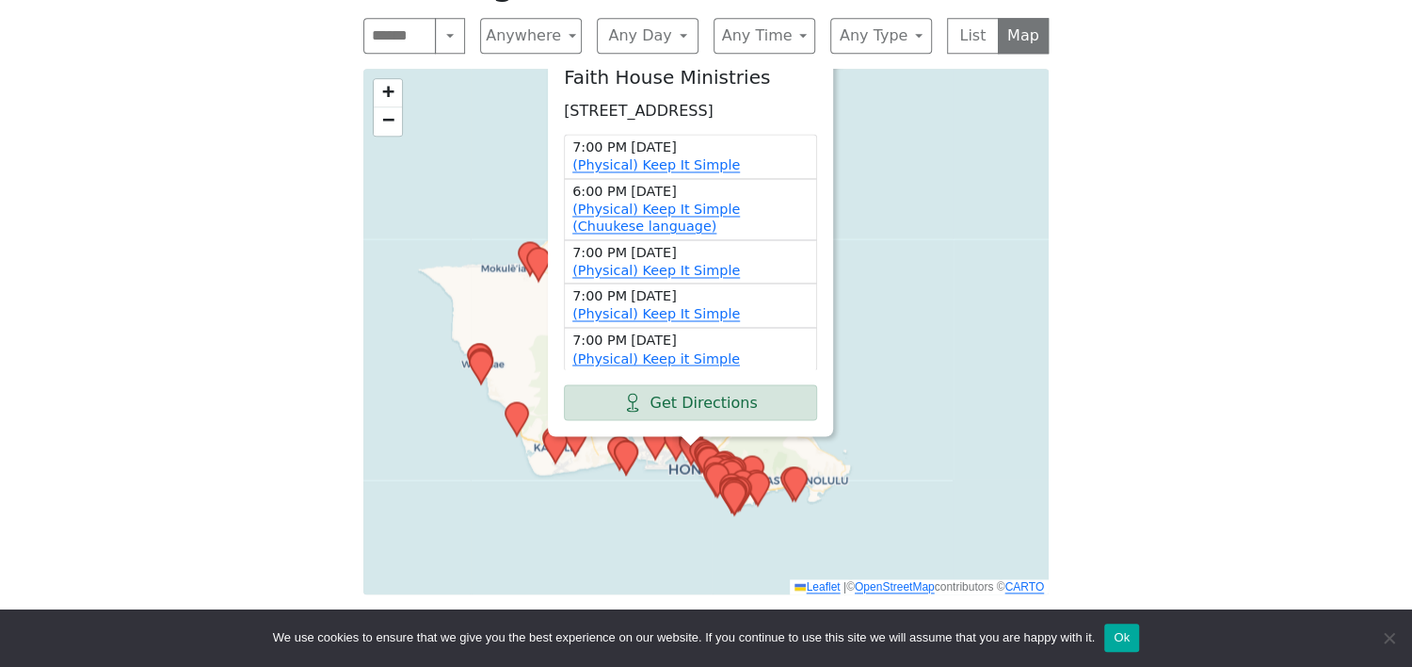
click at [925, 143] on div "Faith House Ministries 702 Puuhale Rd, Honolulu, HI 96819, USA 7:00 PM Tuesday …" at bounding box center [705, 331] width 685 height 525
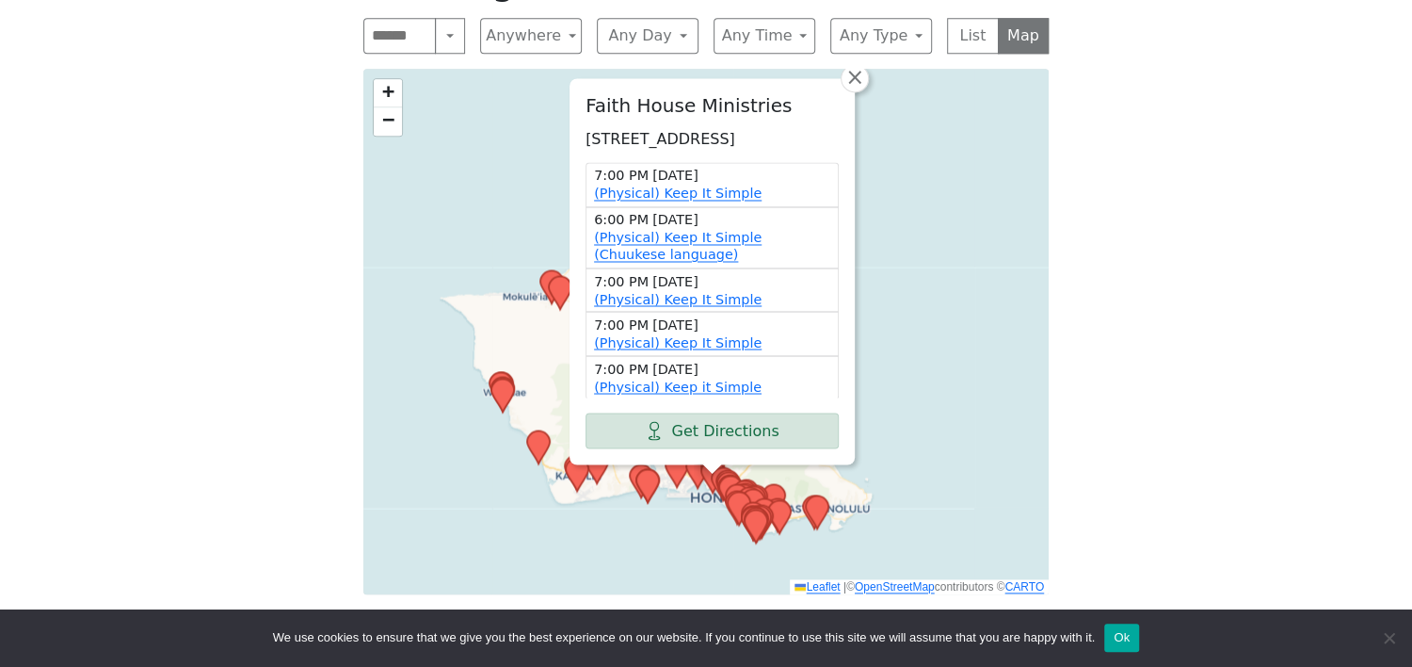
drag, startPoint x: 932, startPoint y: 155, endPoint x: 948, endPoint y: 178, distance: 27.7
click at [948, 178] on div "Faith House Ministries 702 Puuhale Rd, Honolulu, HI 96819, USA 7:00 PM Tuesday …" at bounding box center [705, 331] width 685 height 525
click at [550, 69] on div "Faith House Ministries 702 Puuhale Rd, Honolulu, HI 96819, USA 7:00 PM Tuesday …" at bounding box center [705, 331] width 685 height 525
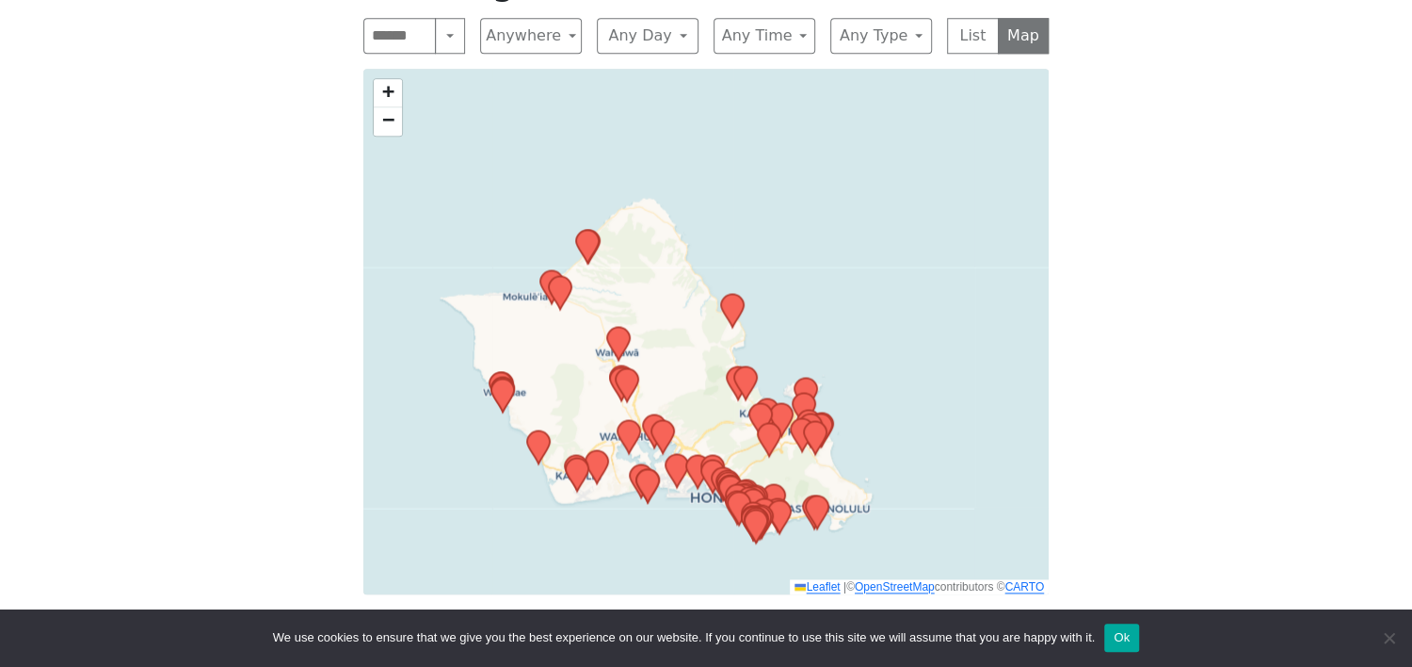
click at [947, 353] on div "+ − Leaflet | © OpenStreetMap contributors © CARTO" at bounding box center [705, 331] width 685 height 525
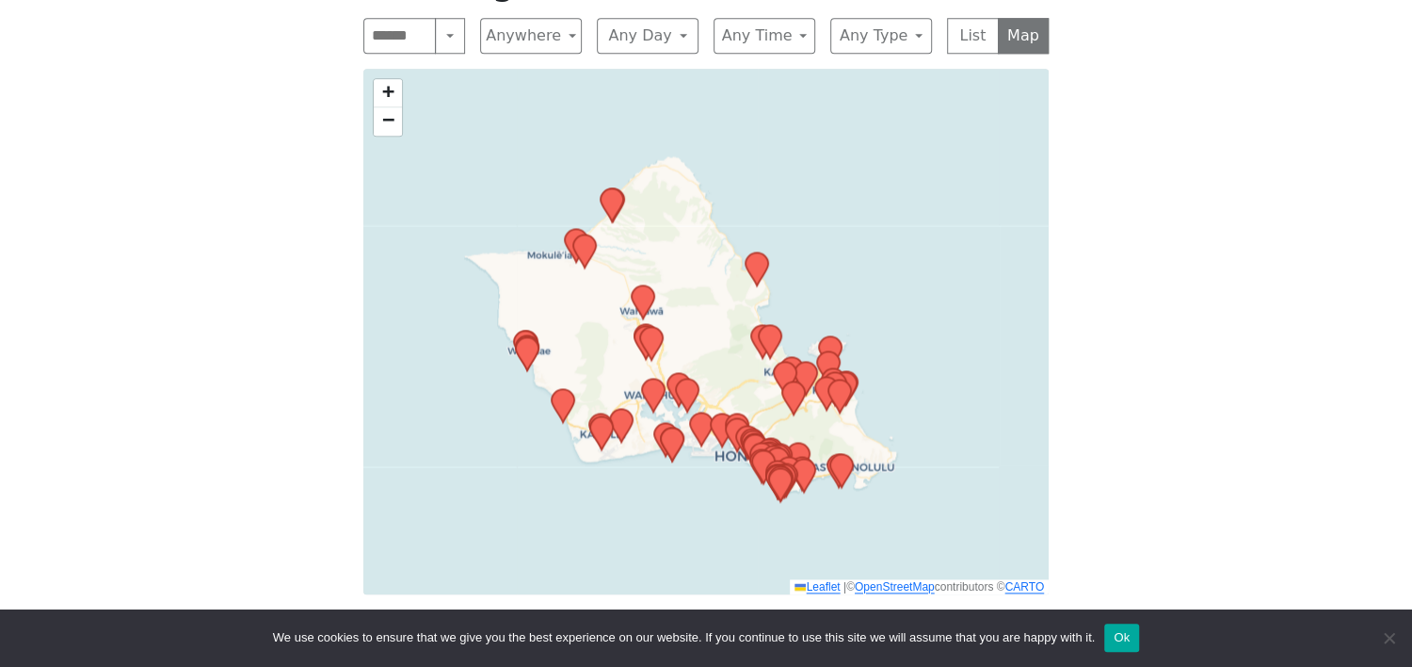
drag, startPoint x: 948, startPoint y: 351, endPoint x: 984, endPoint y: 289, distance: 71.7
click at [983, 291] on div "+ − Leaflet | © OpenStreetMap contributors © CARTO" at bounding box center [705, 331] width 685 height 525
click at [984, 289] on div "+ − Leaflet | © OpenStreetMap contributors © CARTO" at bounding box center [705, 331] width 685 height 525
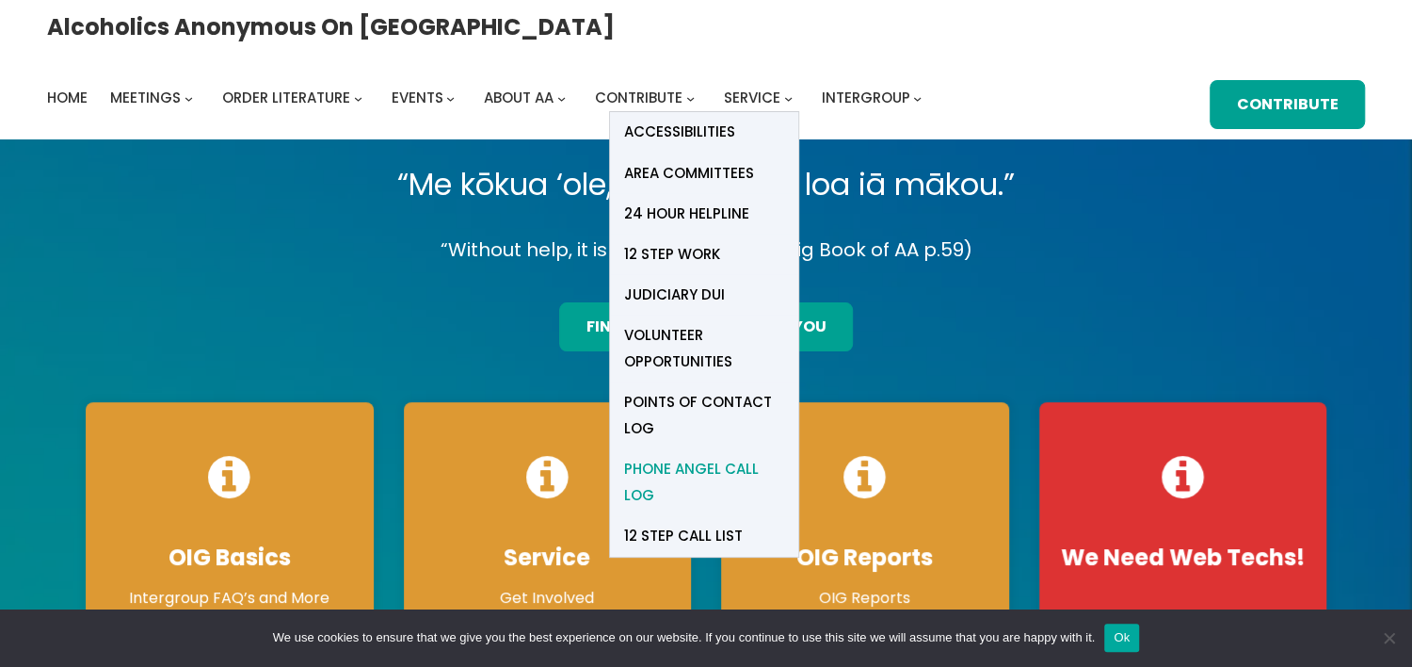
click at [784, 456] on span "Phone Angel Call Log" at bounding box center [704, 482] width 160 height 53
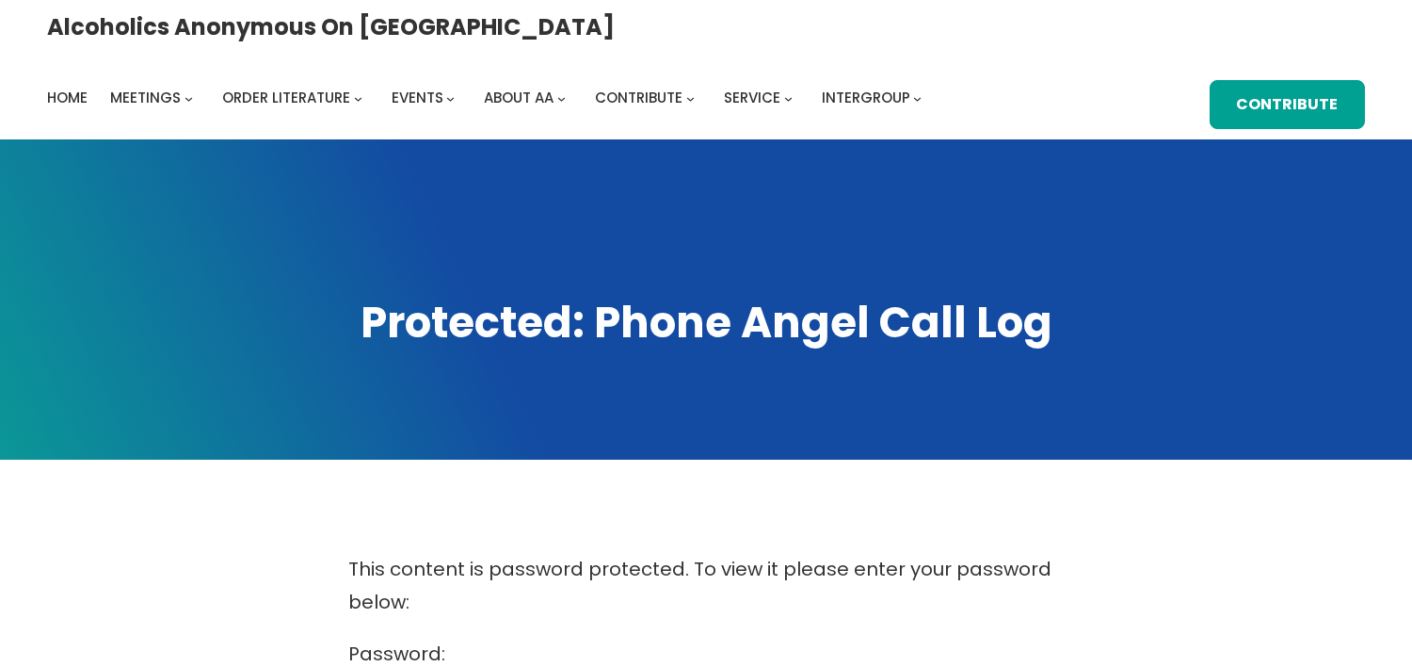
scroll to position [403, 0]
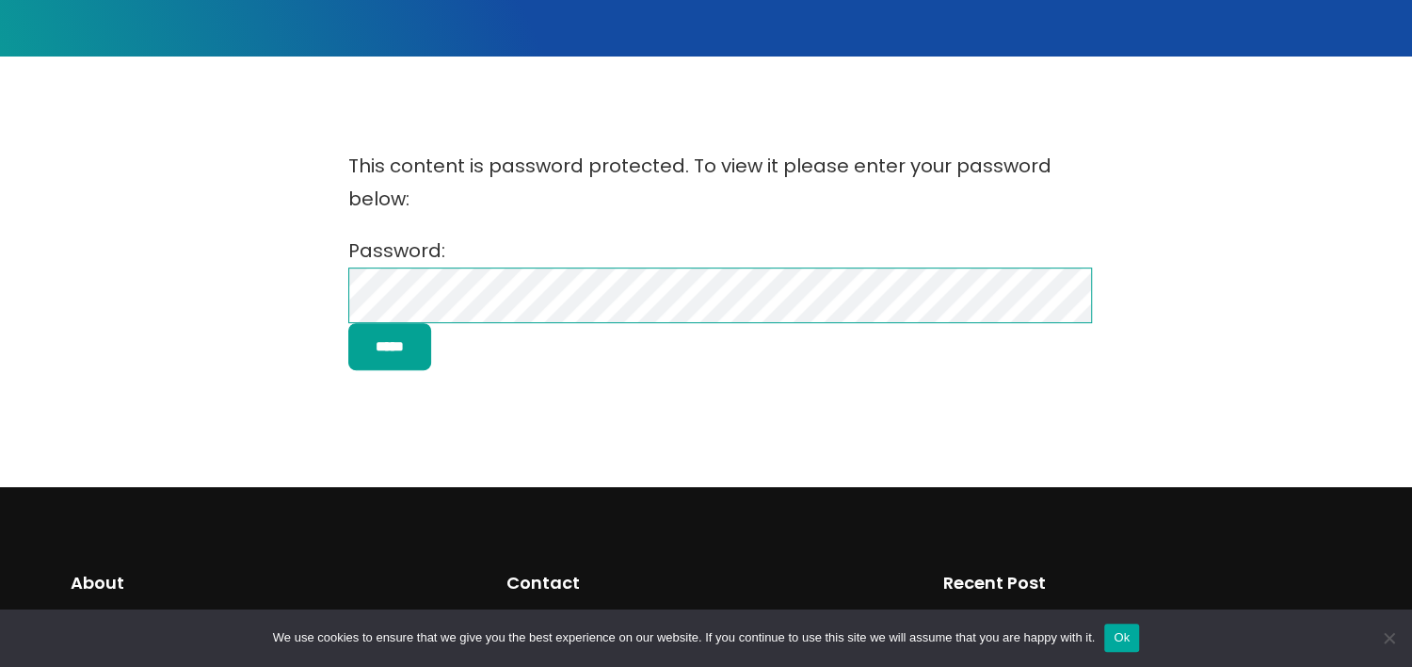
click at [348, 323] on input "*****" at bounding box center [389, 347] width 83 height 48
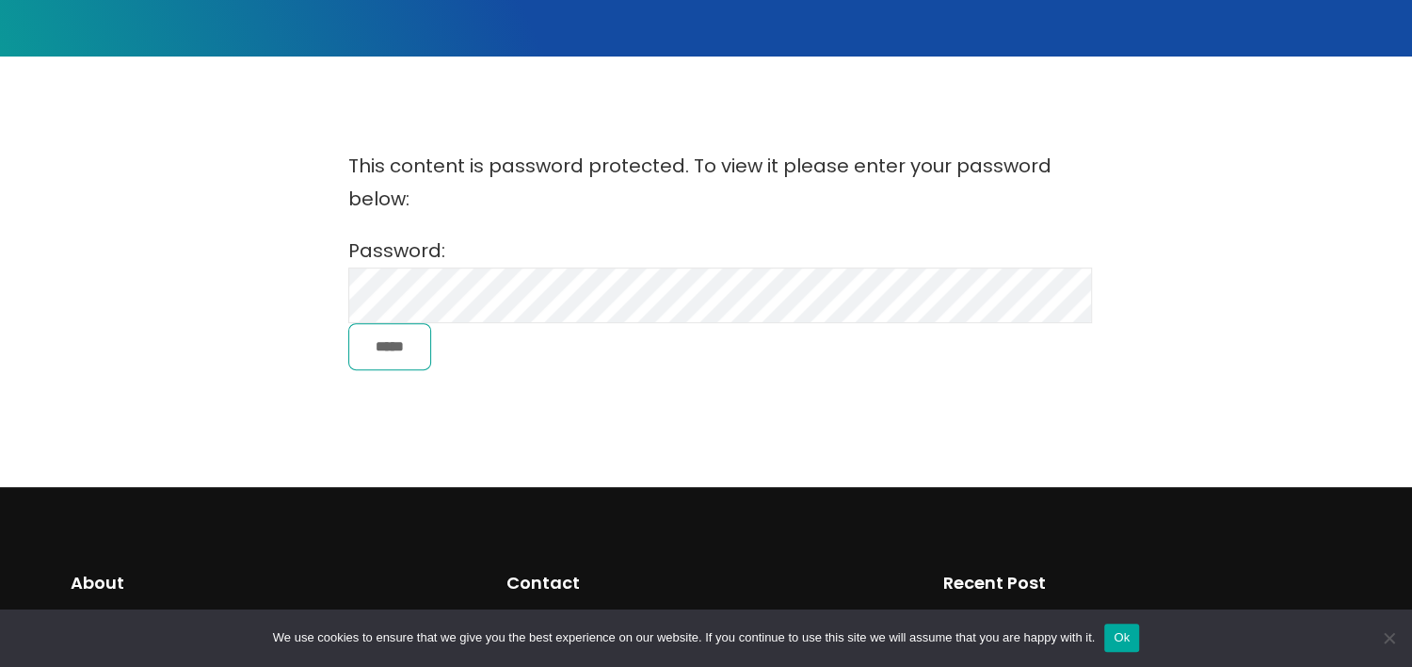
click at [367, 343] on input "*****" at bounding box center [389, 347] width 83 height 48
click at [367, 344] on input "*****" at bounding box center [389, 347] width 83 height 48
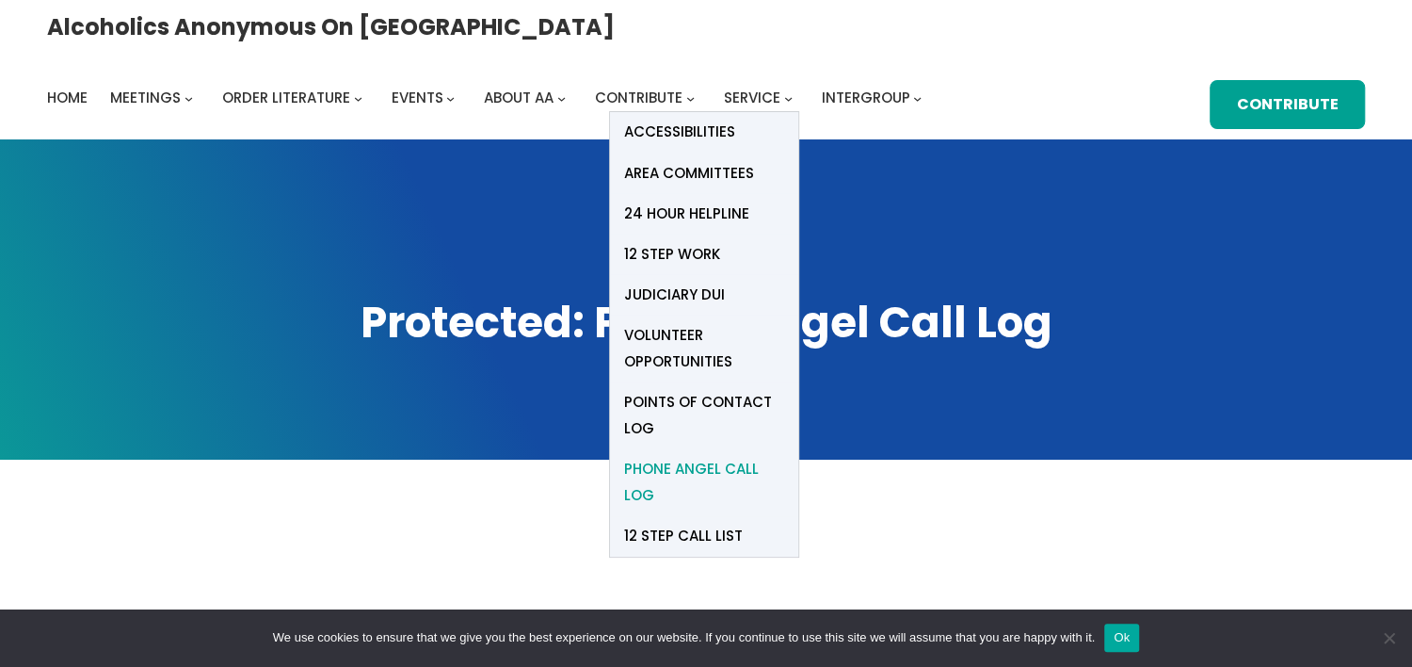
click at [784, 456] on span "Phone Angel Call Log" at bounding box center [704, 482] width 160 height 53
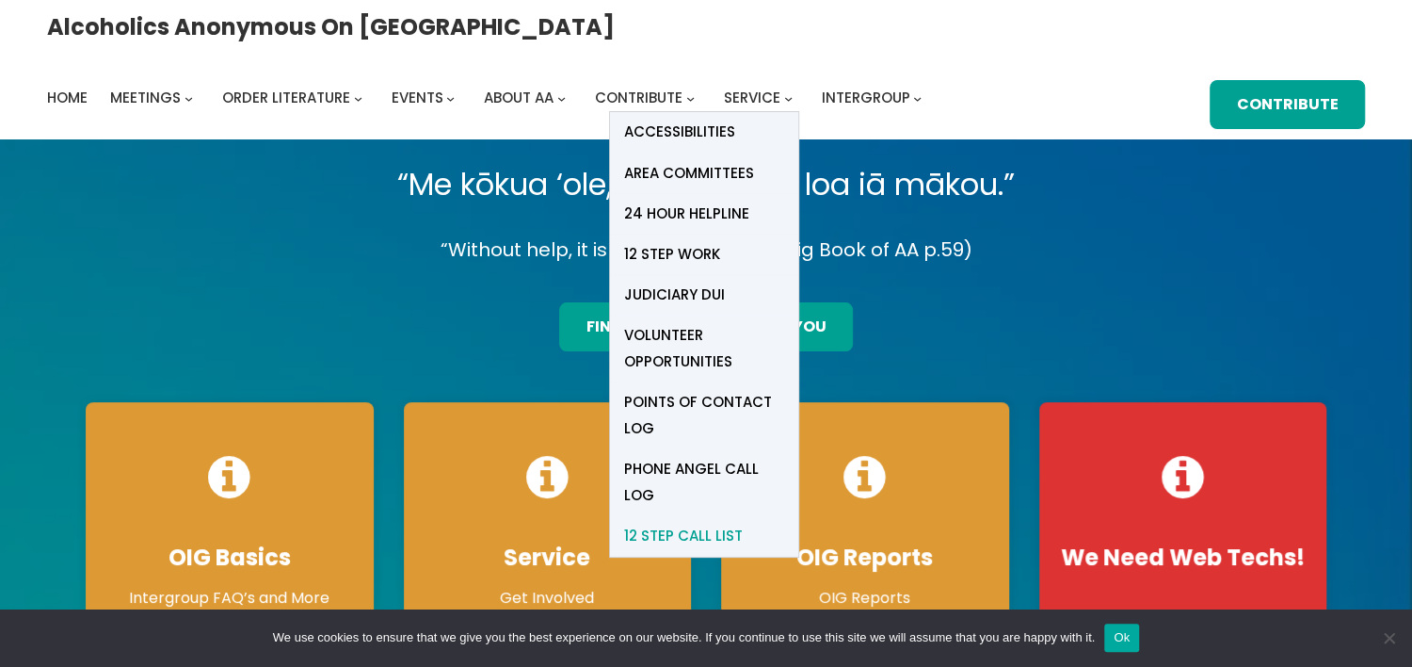
click at [743, 523] on span "12 Step Call List" at bounding box center [683, 536] width 119 height 26
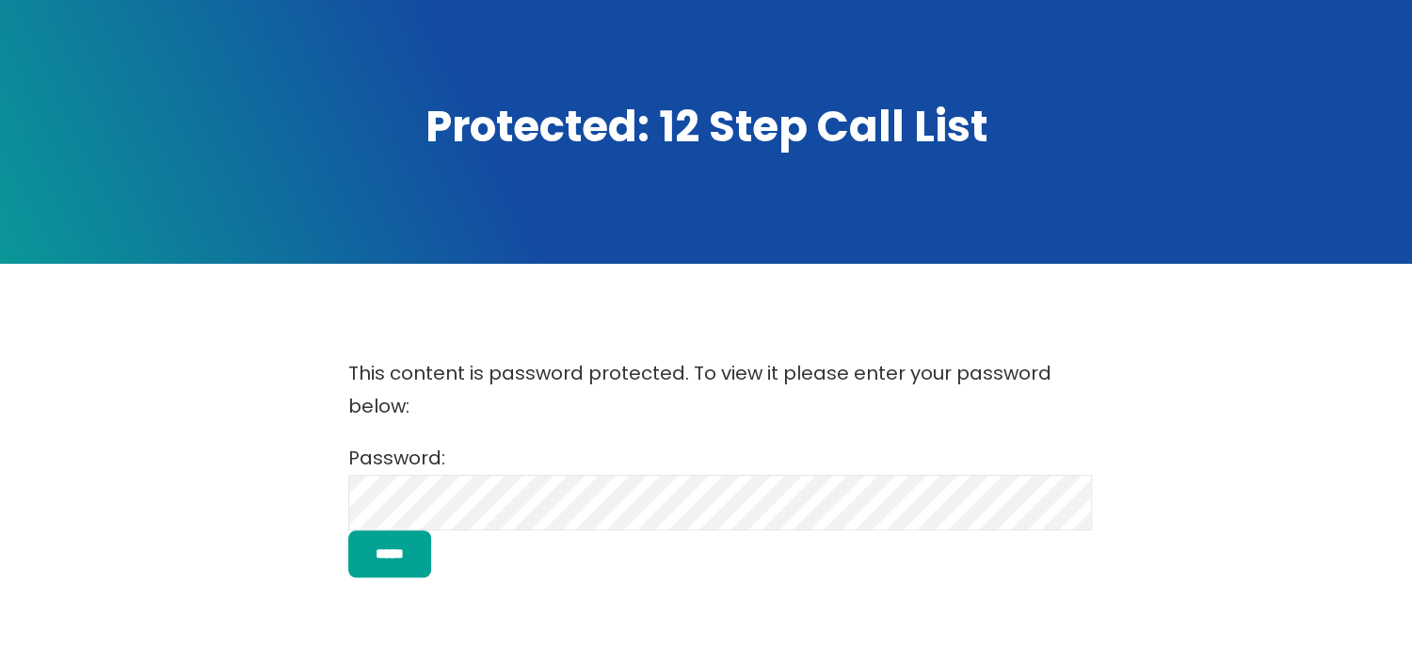
scroll to position [201, 0]
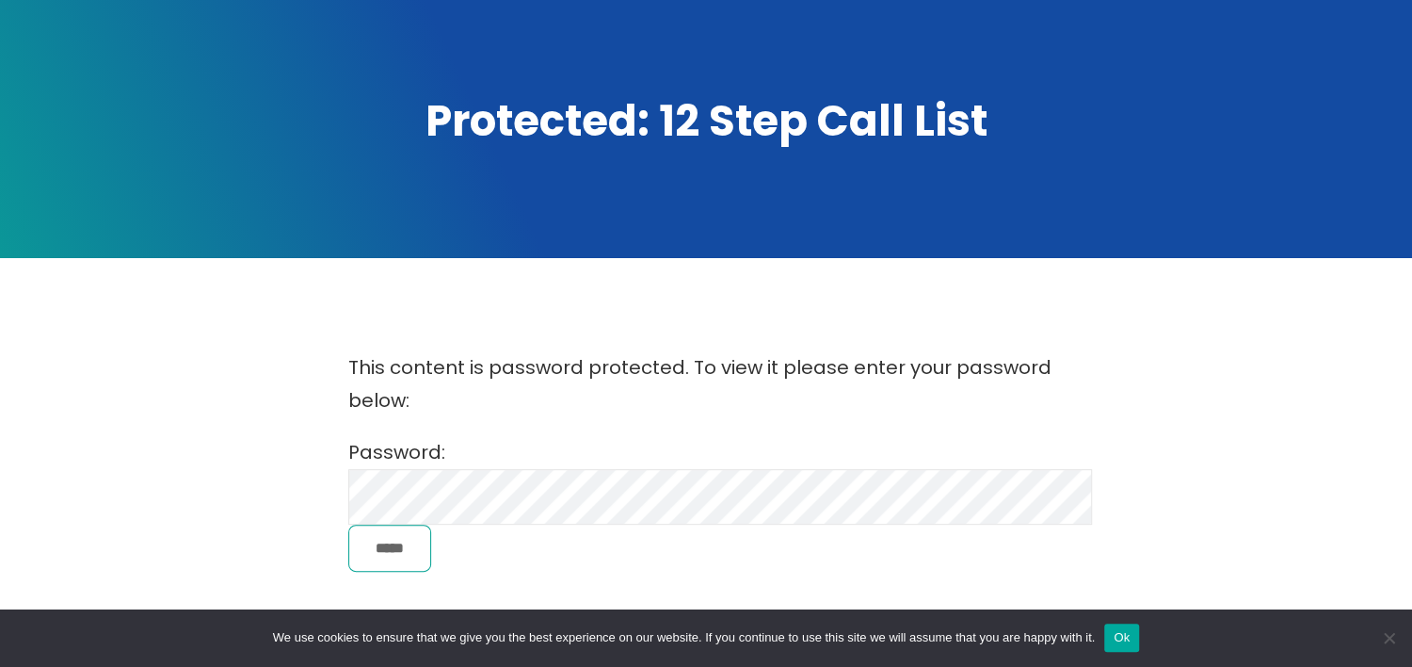
click at [402, 553] on input "*****" at bounding box center [389, 548] width 83 height 48
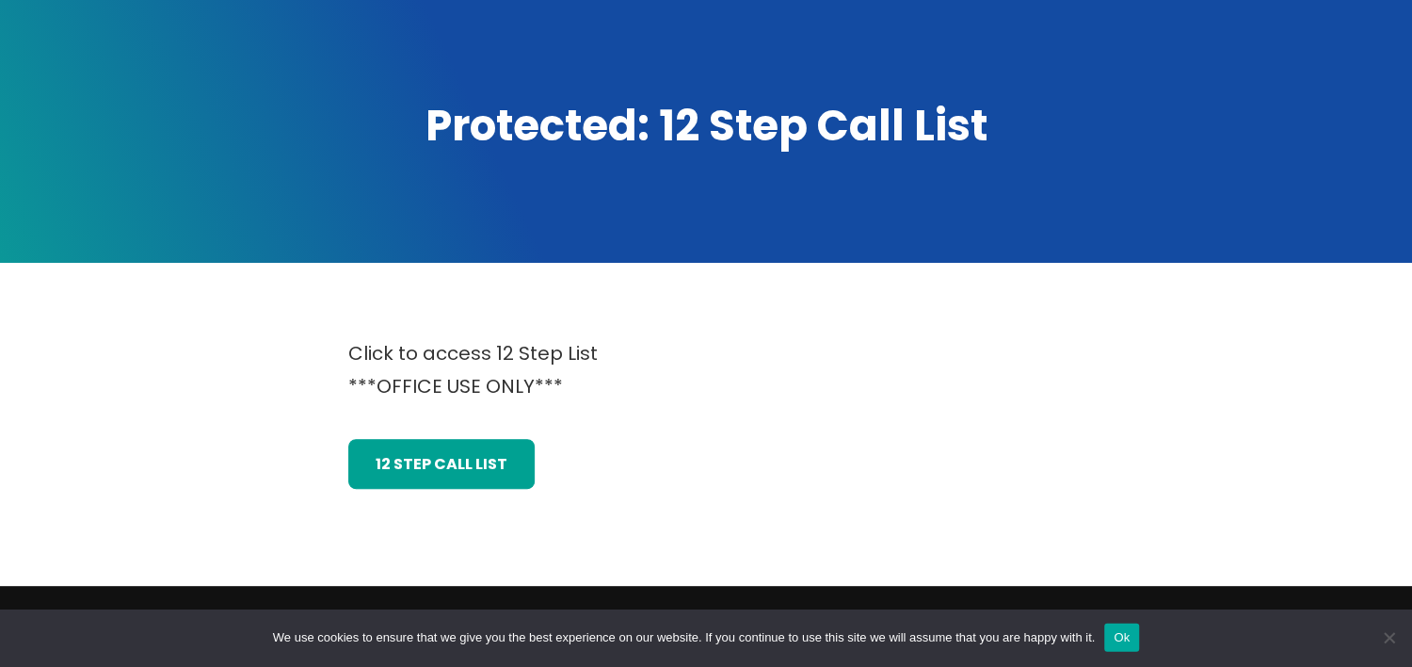
scroll to position [302, 0]
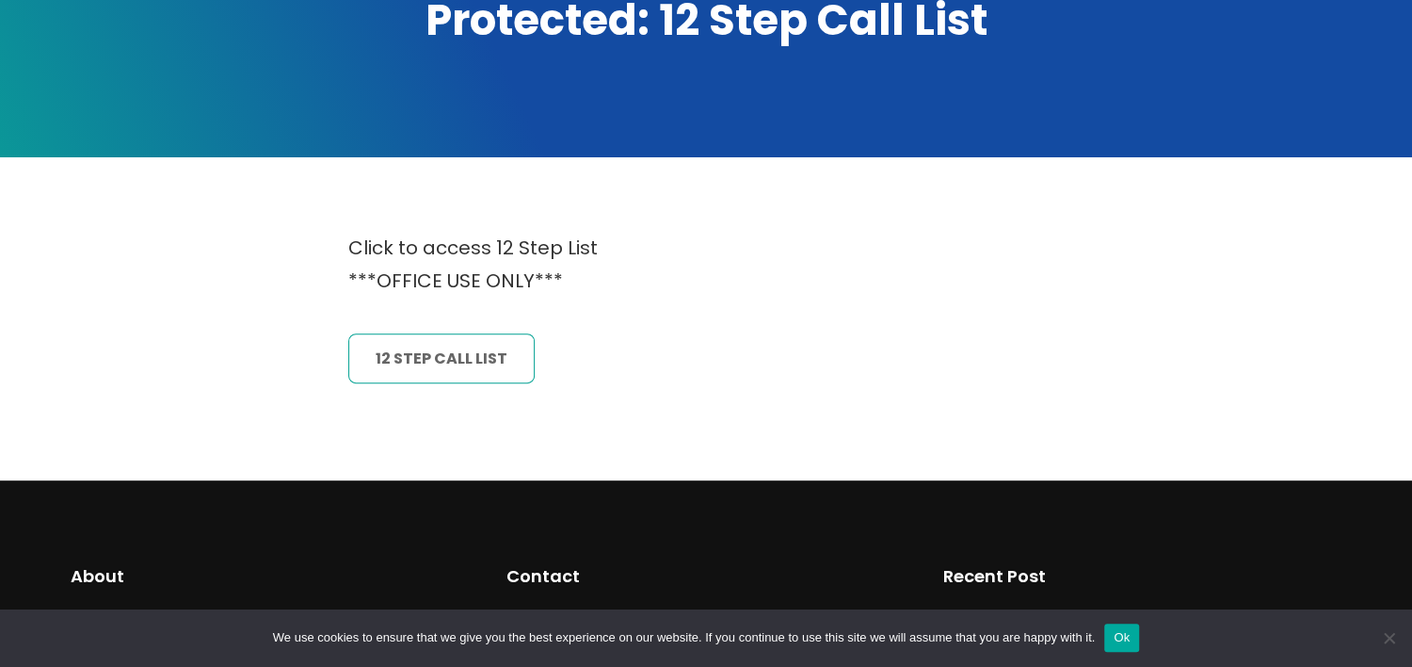
click at [486, 349] on link "12 Step CAll List" at bounding box center [441, 358] width 186 height 50
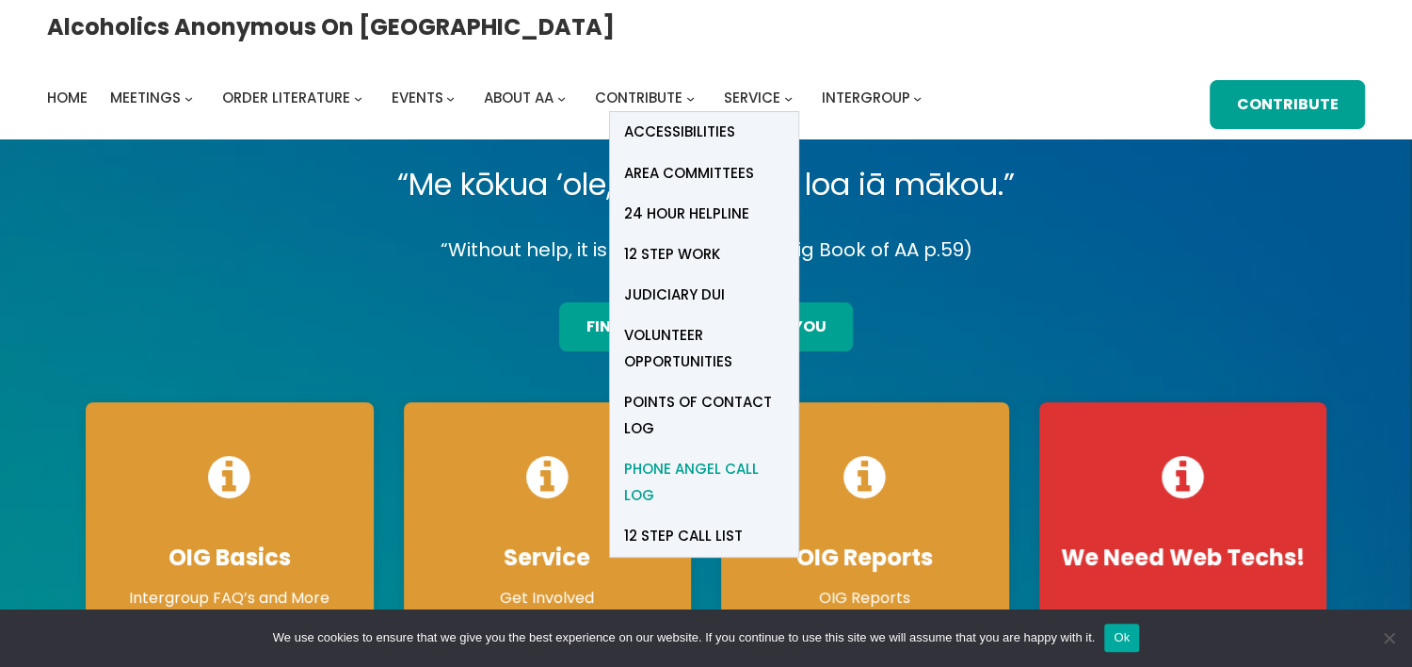
click at [784, 456] on span "Phone Angel Call Log" at bounding box center [704, 482] width 160 height 53
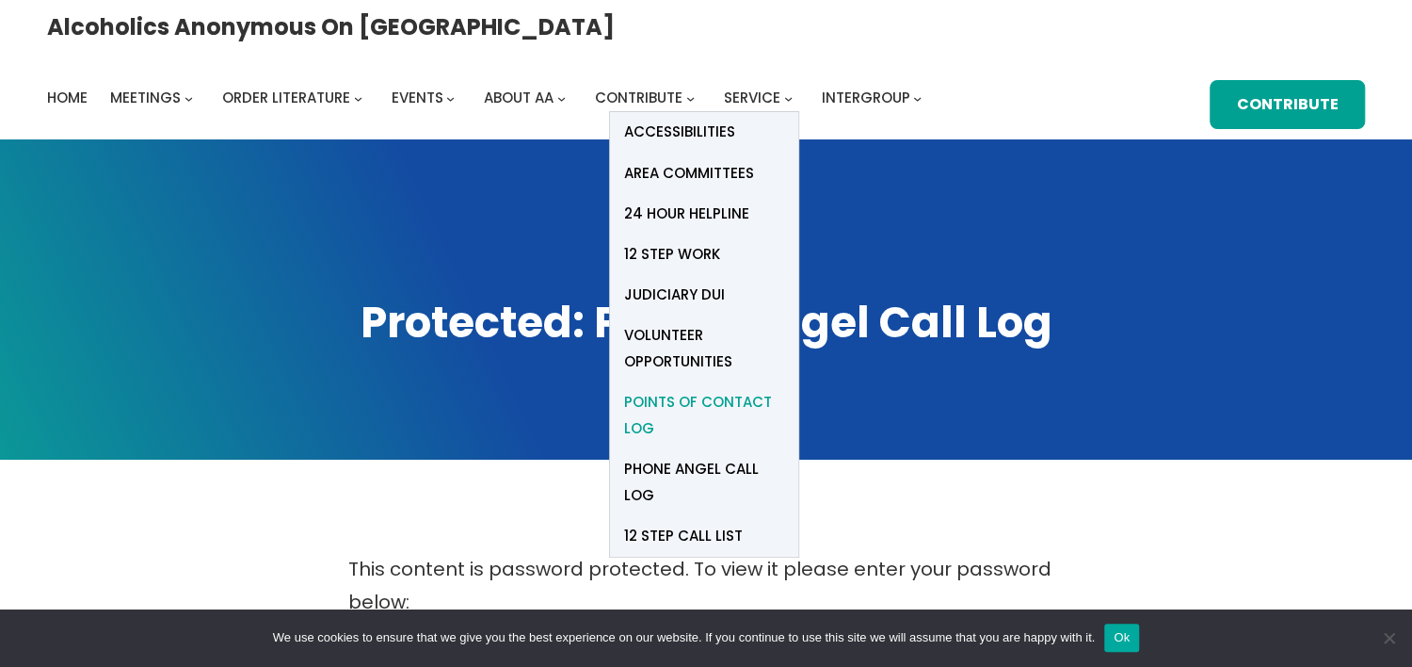
click at [784, 389] on span "Points of Contact Log" at bounding box center [704, 415] width 160 height 53
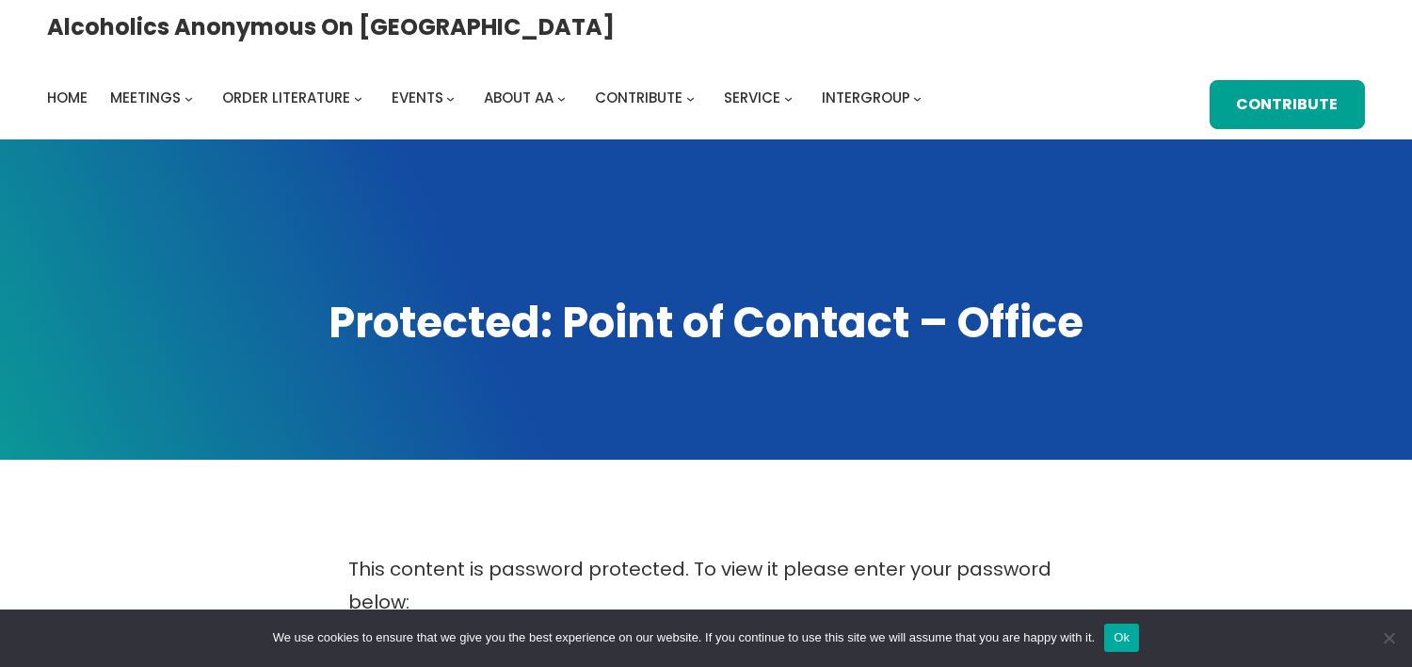
scroll to position [404, 0]
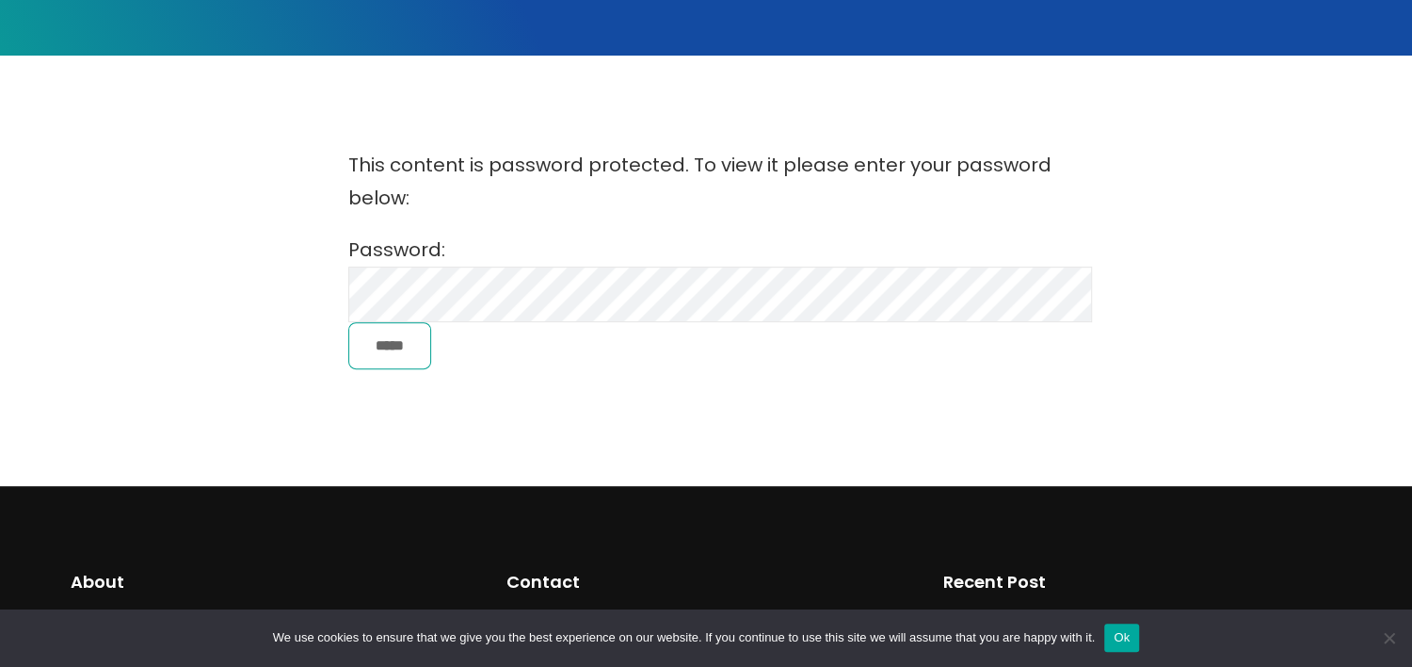
click at [409, 343] on input "*****" at bounding box center [389, 346] width 83 height 48
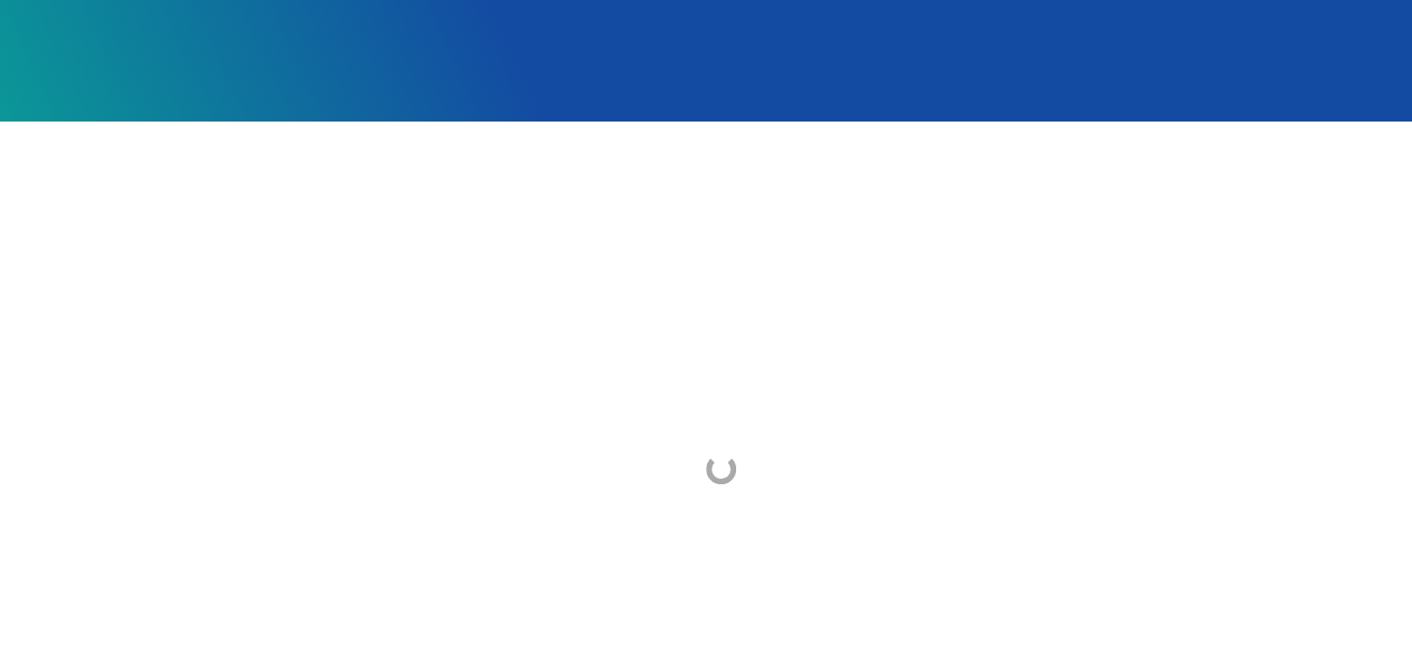
scroll to position [403, 0]
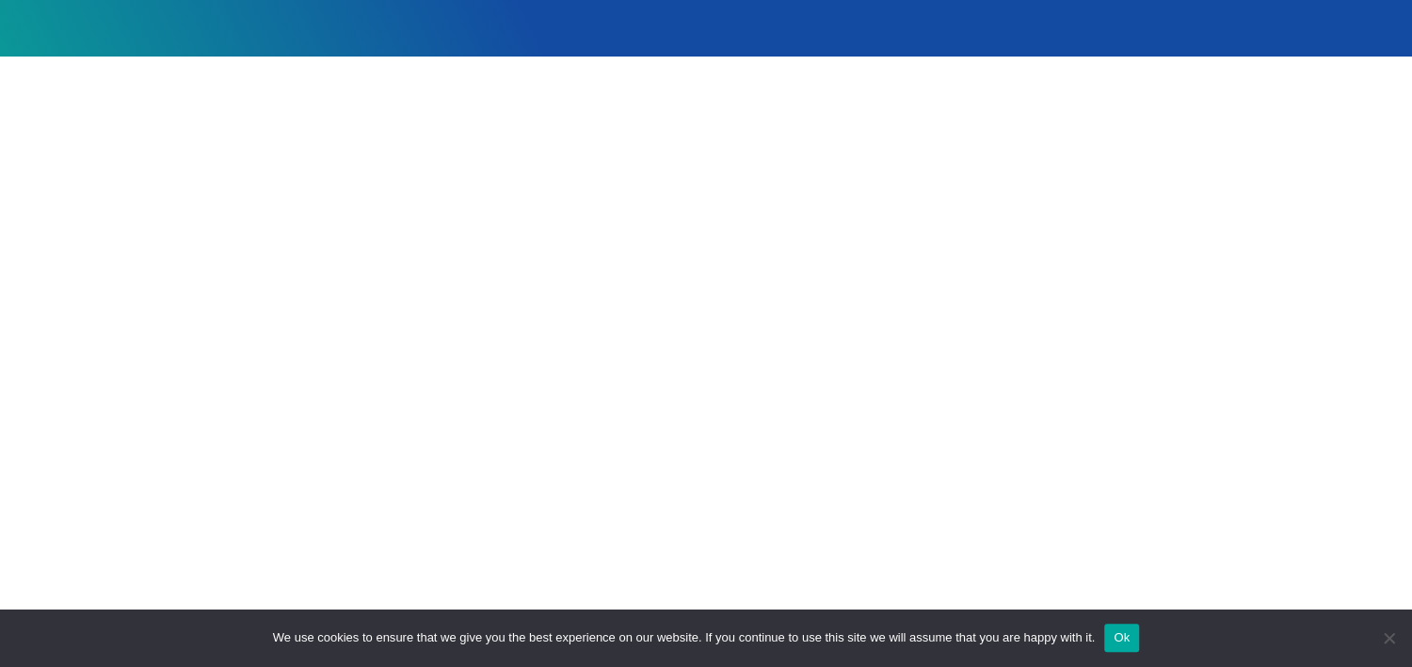
click at [1171, 192] on div at bounding box center [706, 472] width 1271 height 683
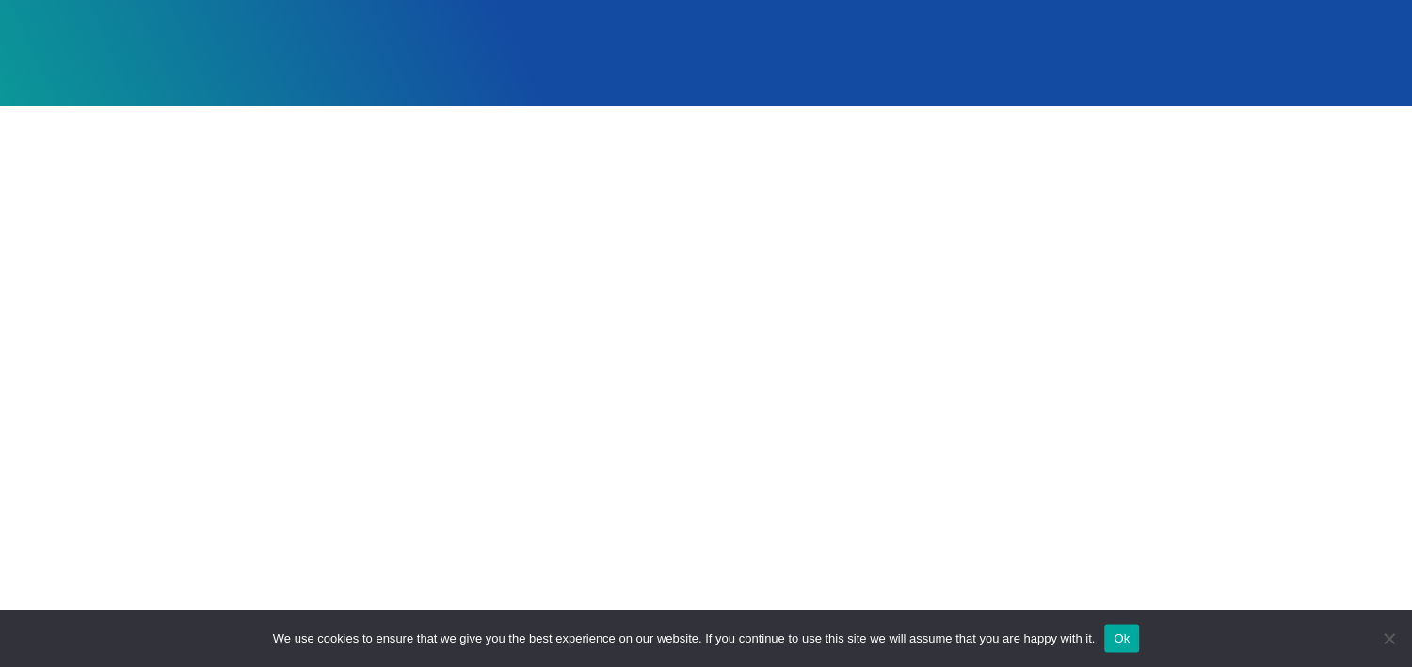
scroll to position [302, 0]
